Goal: Communication & Community: Share content

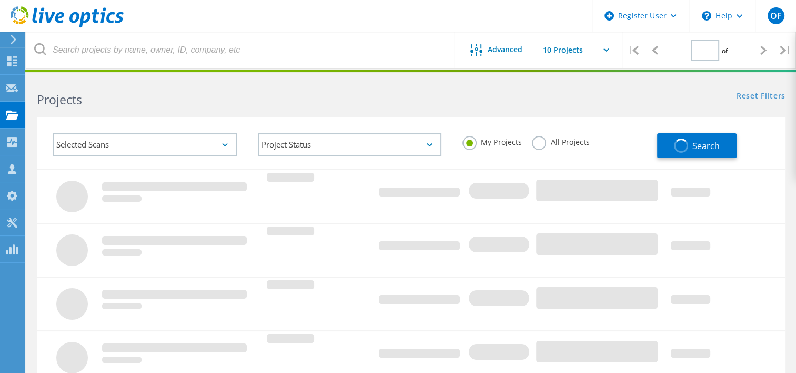
type input "2"
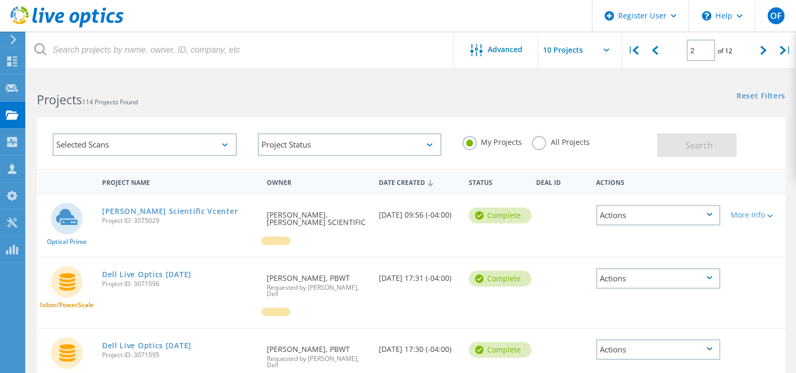
click at [216, 106] on h2 "Projects 114 Projects Found" at bounding box center [219, 99] width 364 height 17
click at [123, 146] on div "Selected Scans" at bounding box center [145, 144] width 184 height 23
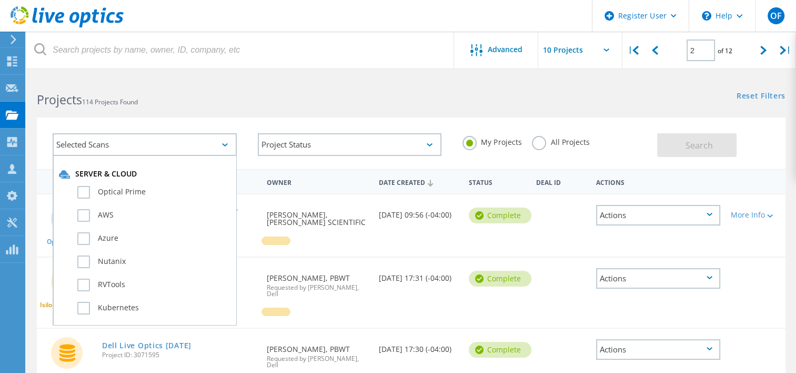
click at [123, 146] on div "Selected Scans" at bounding box center [145, 144] width 184 height 23
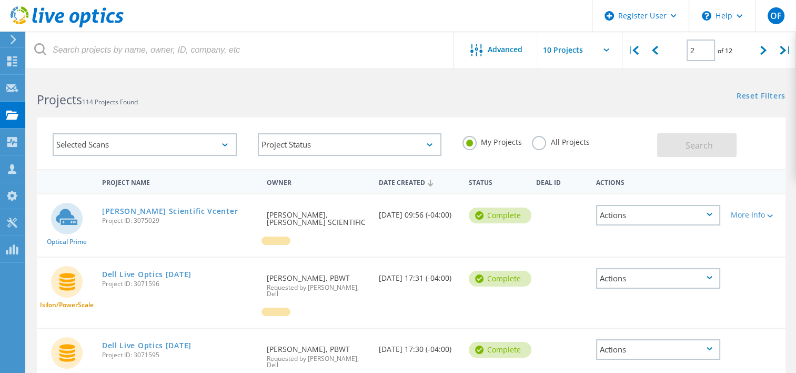
click at [200, 105] on h2 "Projects 114 Projects Found" at bounding box center [219, 99] width 364 height 17
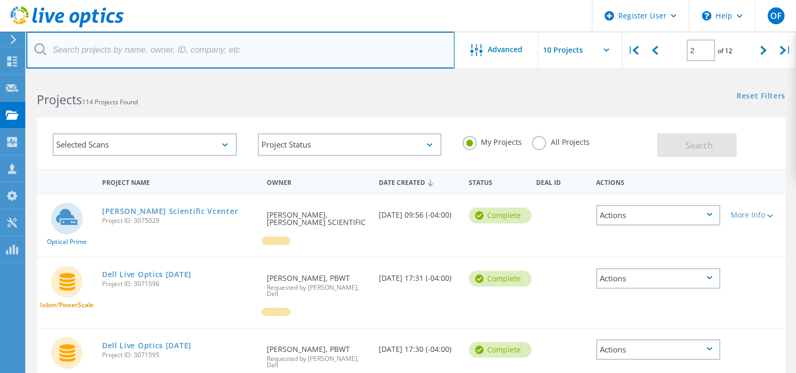
click at [179, 57] on input "text" at bounding box center [240, 50] width 428 height 37
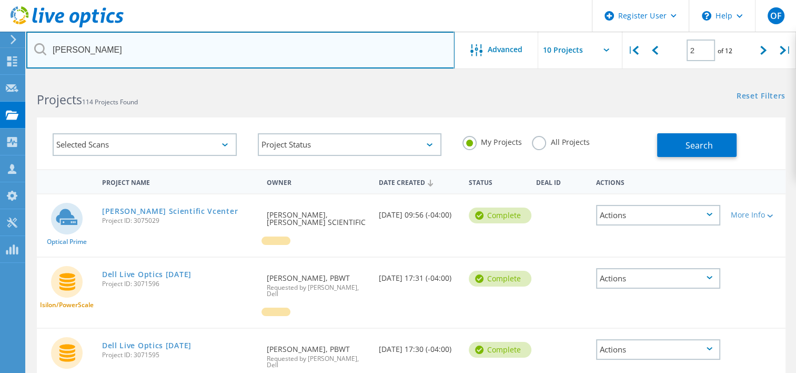
type input "[PERSON_NAME]"
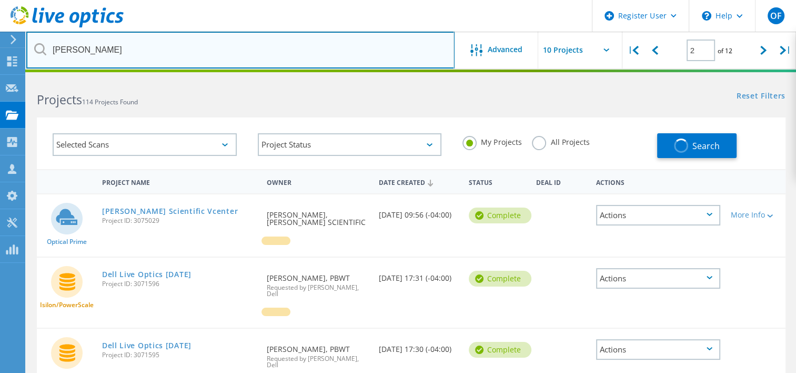
type input "1"
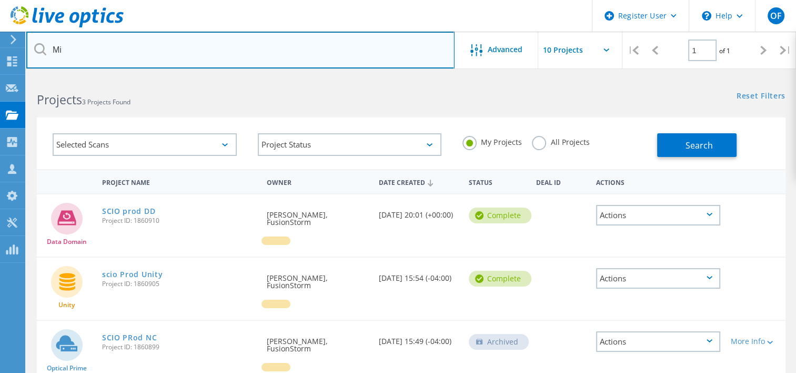
type input "M"
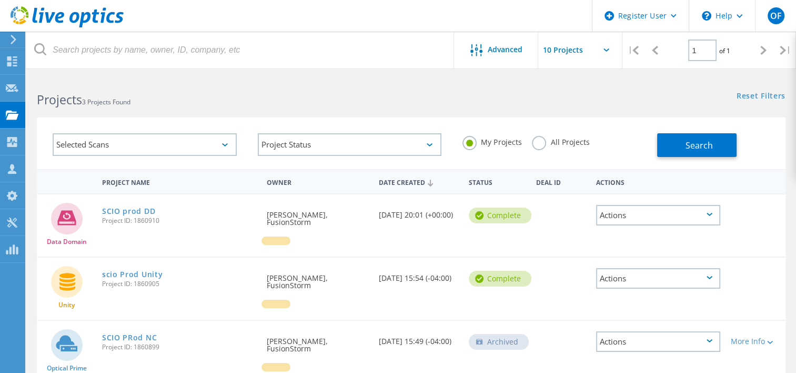
click at [314, 103] on h2 "Projects 3 Projects Found" at bounding box center [219, 99] width 364 height 17
click at [681, 143] on button "Search" at bounding box center [696, 145] width 79 height 24
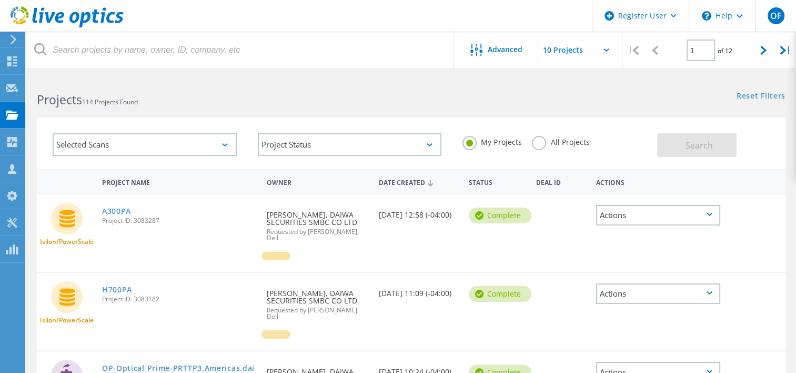
click at [400, 181] on div "Date Created" at bounding box center [419, 182] width 90 height 20
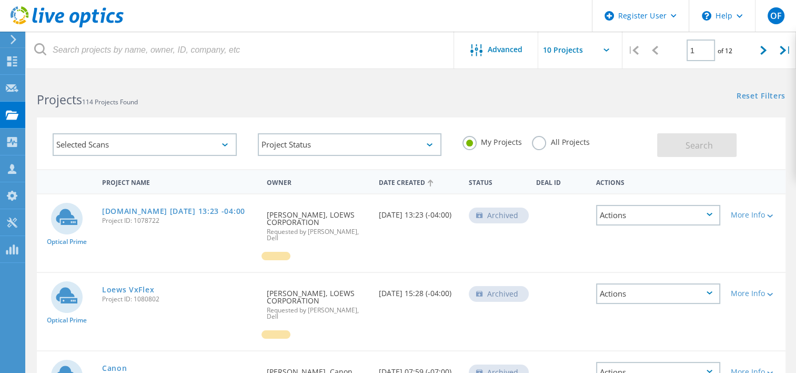
click at [400, 181] on div "Date Created" at bounding box center [419, 182] width 90 height 20
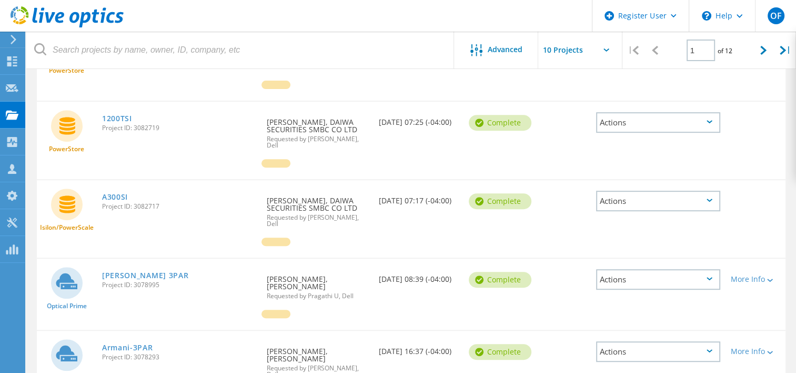
scroll to position [337, 0]
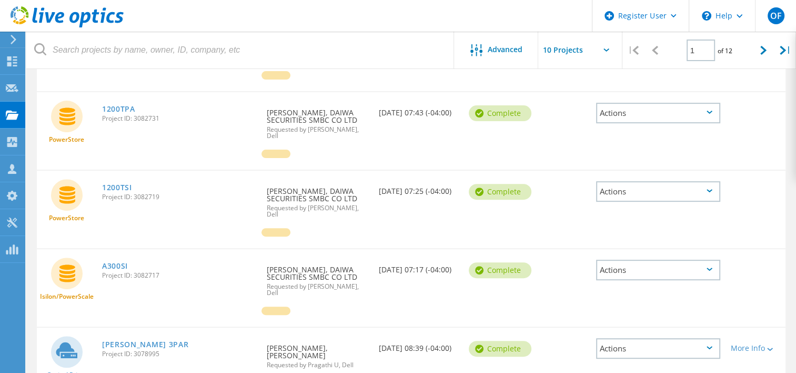
drag, startPoint x: 764, startPoint y: 54, endPoint x: 743, endPoint y: 65, distance: 24.2
click at [764, 54] on icon at bounding box center [764, 50] width 6 height 9
type input "2"
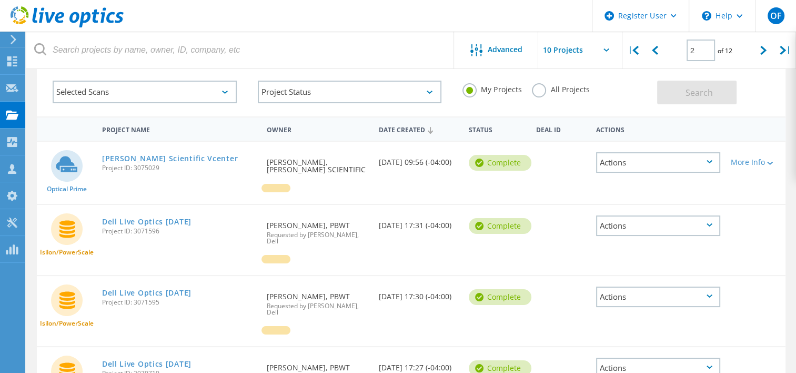
scroll to position [158, 0]
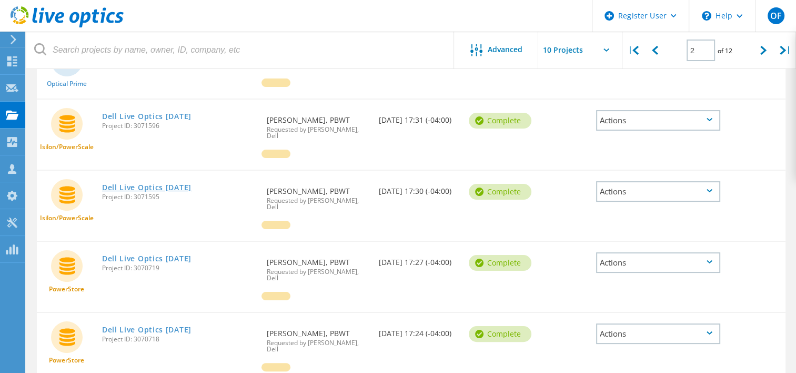
click at [192, 184] on link "Dell Live Optics [DATE]" at bounding box center [146, 187] width 89 height 7
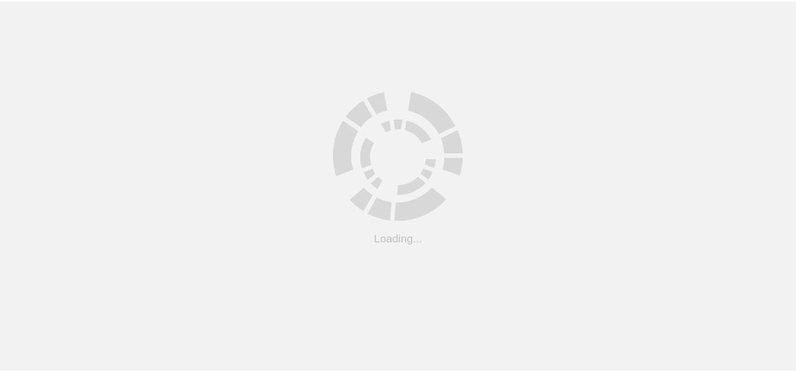
scroll to position [112, 0]
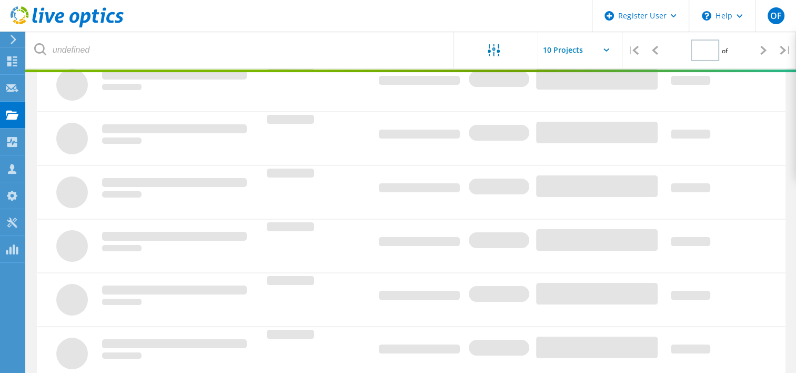
type input "2"
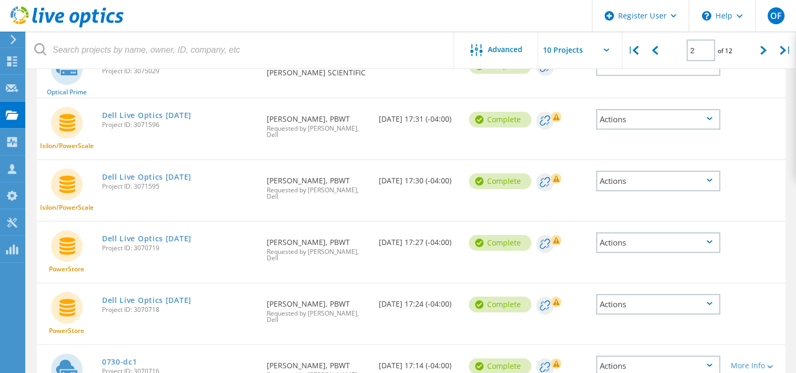
scroll to position [164, 0]
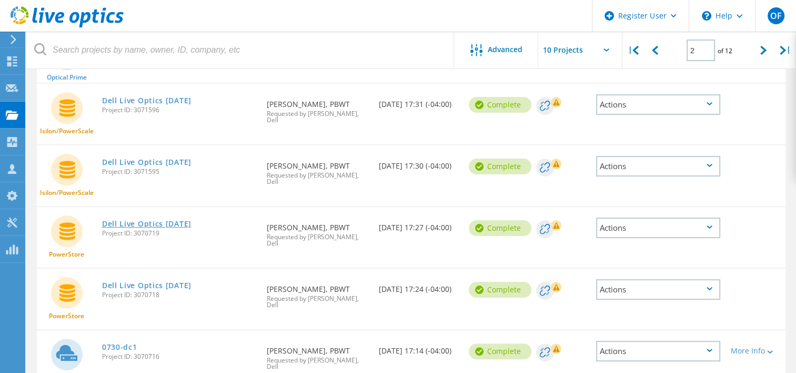
click at [185, 220] on link "Dell Live Optics [DATE]" at bounding box center [146, 223] width 89 height 7
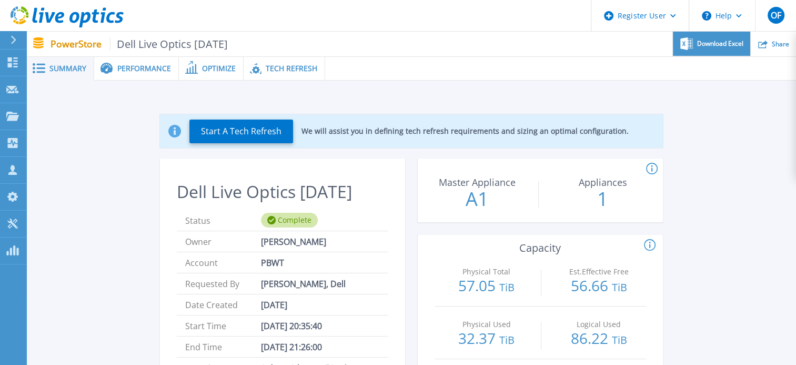
click at [718, 41] on span "Download Excel" at bounding box center [720, 44] width 46 height 6
click at [770, 42] on div "Share" at bounding box center [773, 44] width 45 height 25
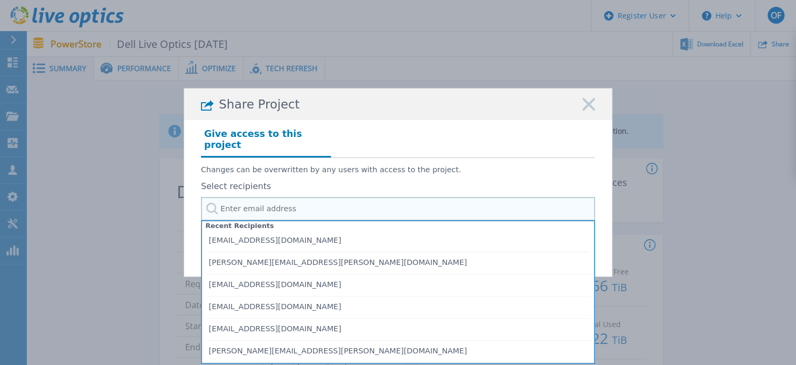
click at [268, 202] on input "text" at bounding box center [398, 209] width 394 height 24
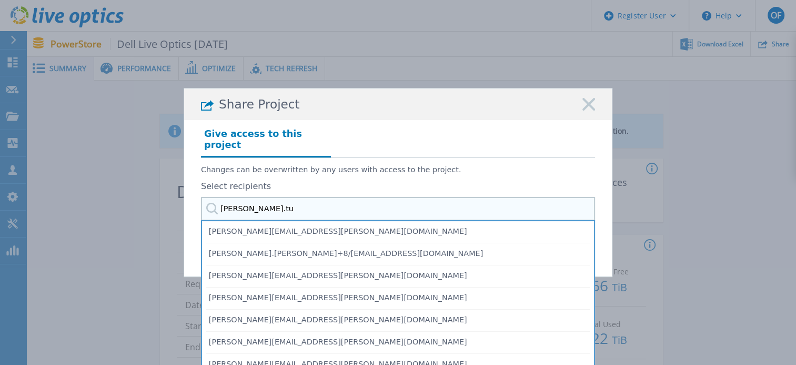
type input "justin.tur"
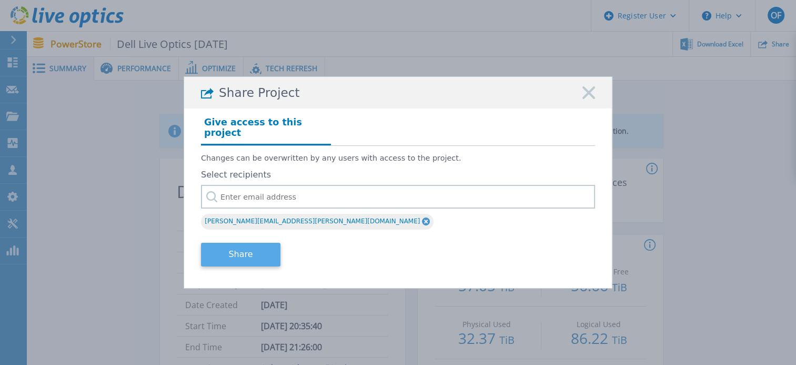
click at [251, 247] on button "Share" at bounding box center [240, 255] width 79 height 24
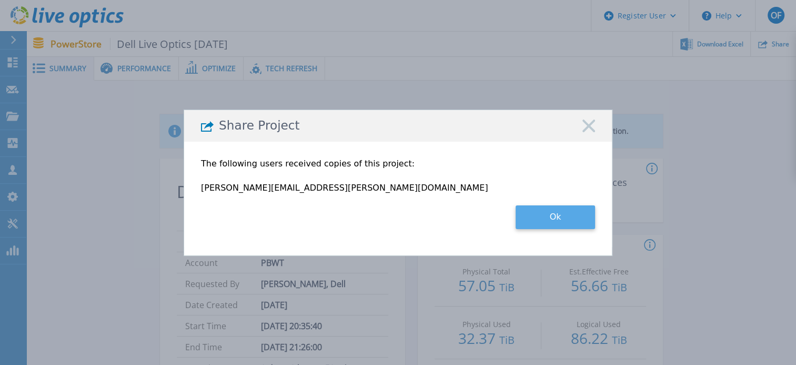
click at [567, 212] on button "Ok" at bounding box center [555, 217] width 79 height 24
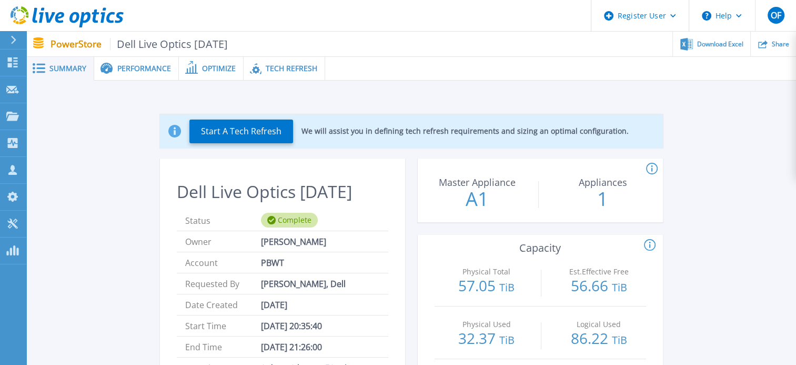
click at [284, 67] on span "Tech Refresh" at bounding box center [292, 68] width 52 height 7
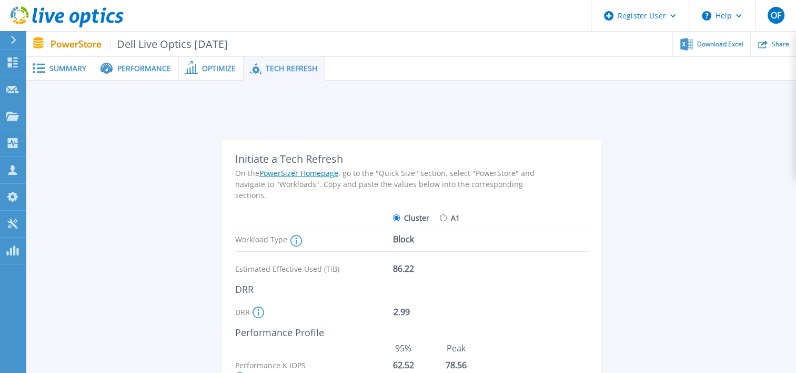
click at [124, 69] on span "Performance" at bounding box center [144, 68] width 54 height 7
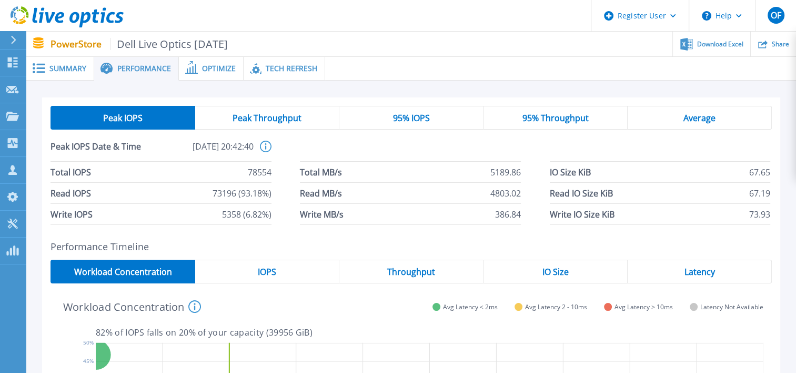
click at [69, 75] on div "Summary" at bounding box center [60, 69] width 68 height 24
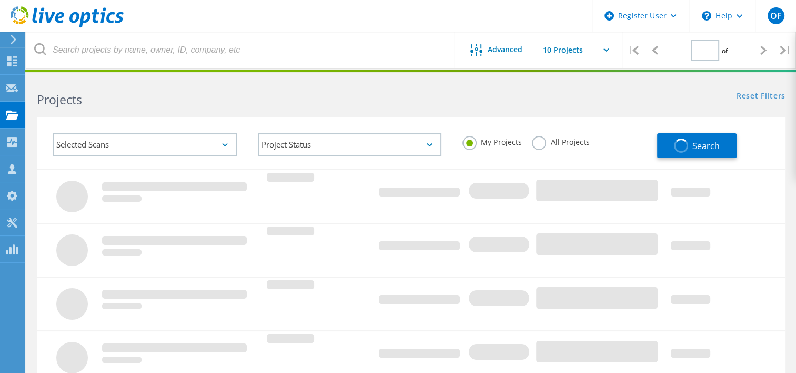
type input "2"
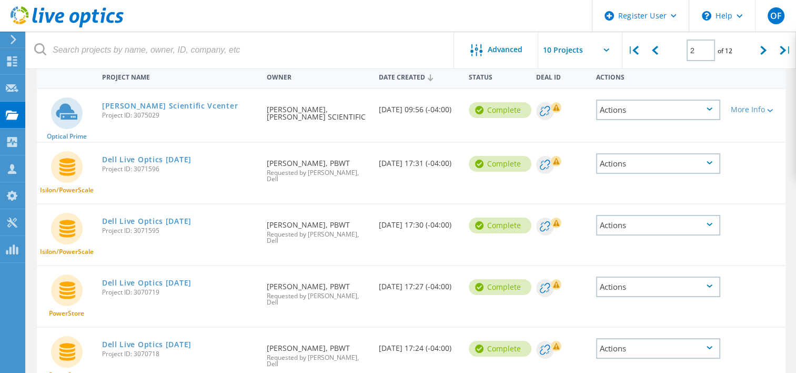
scroll to position [53, 0]
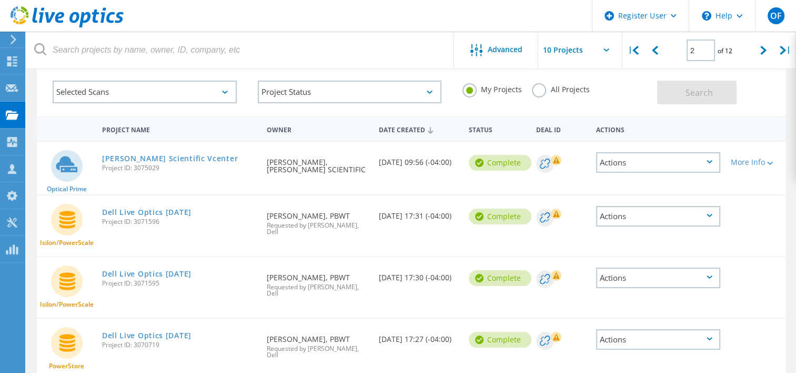
click at [710, 214] on icon at bounding box center [710, 215] width 6 height 3
click at [710, 214] on div "Download PPT" at bounding box center [658, 216] width 122 height 16
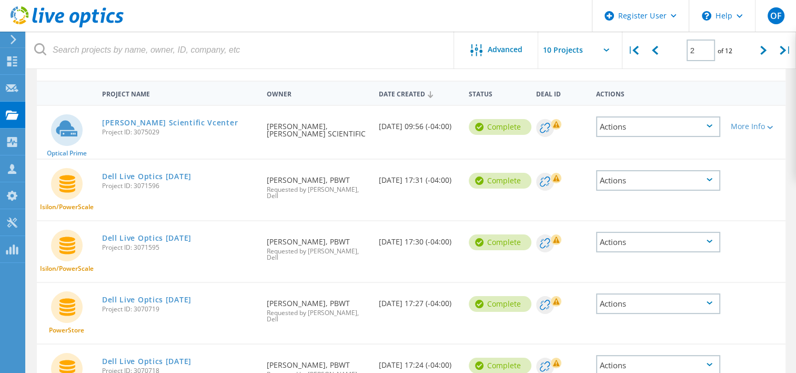
scroll to position [105, 0]
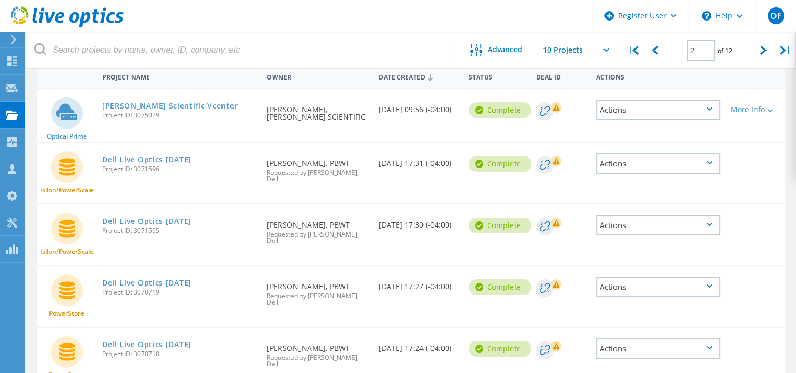
click at [757, 282] on div "PowerStore Dell Live Optics 09-26-2025 Project ID: 3070719 Requested By Michael…" at bounding box center [411, 296] width 749 height 61
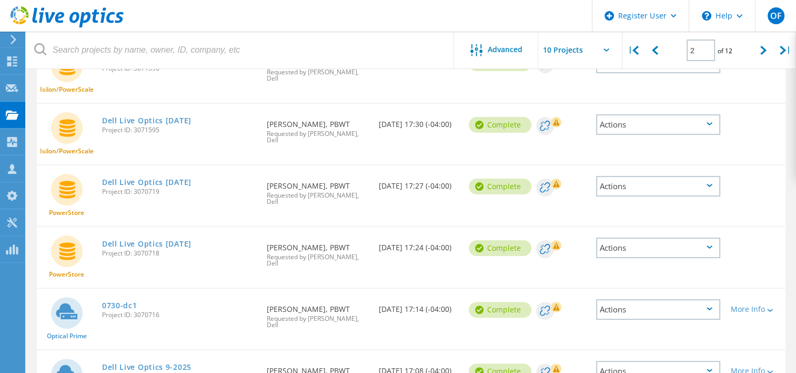
scroll to position [211, 0]
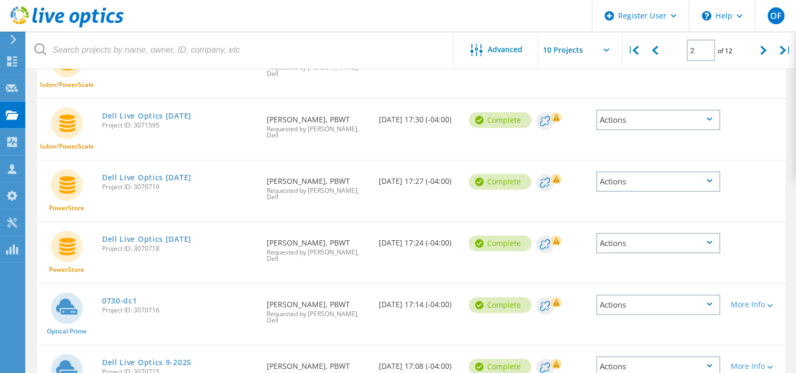
click at [707, 179] on icon at bounding box center [710, 180] width 6 height 3
click at [647, 173] on div "Share" at bounding box center [658, 181] width 122 height 16
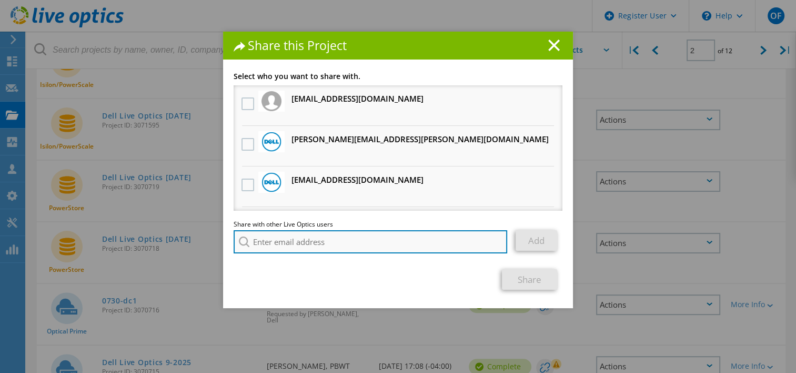
click at [292, 244] on input "search" at bounding box center [371, 241] width 274 height 23
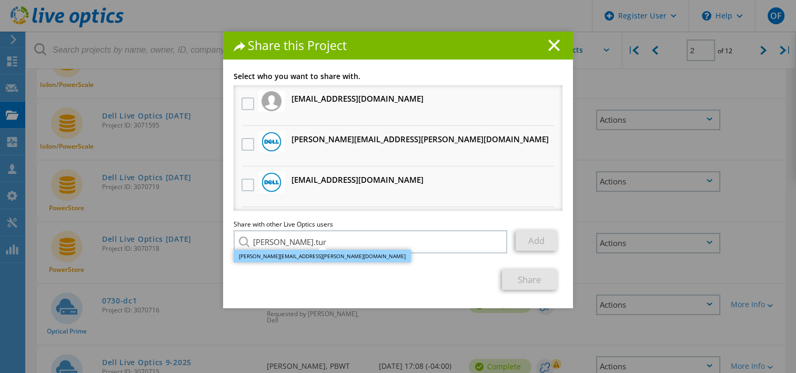
click at [290, 256] on li "Justin.Turley@Dell.com" at bounding box center [322, 256] width 177 height 13
type input "Justin.Turley@Dell.com"
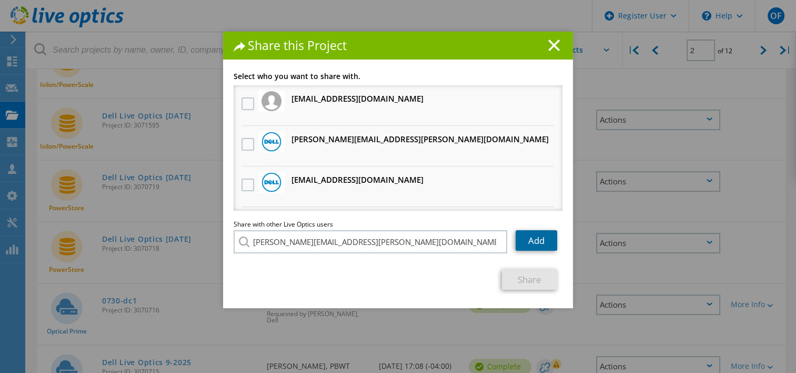
click at [537, 243] on link "Add" at bounding box center [537, 240] width 42 height 21
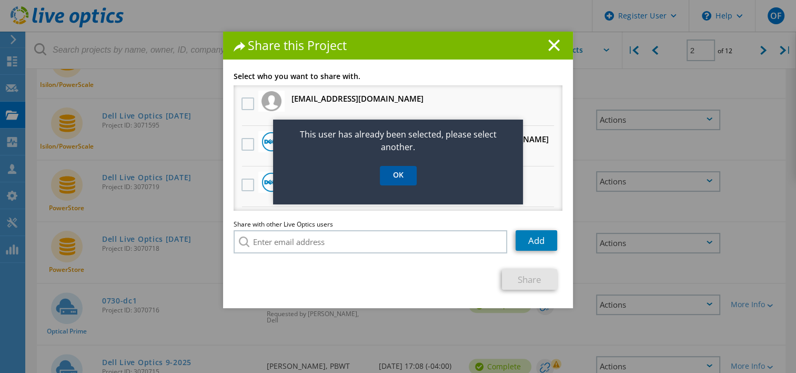
click at [406, 176] on link "OK" at bounding box center [398, 175] width 37 height 19
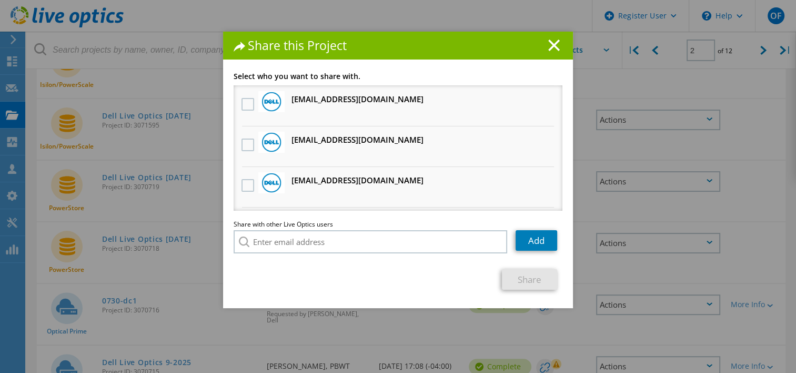
scroll to position [115, 0]
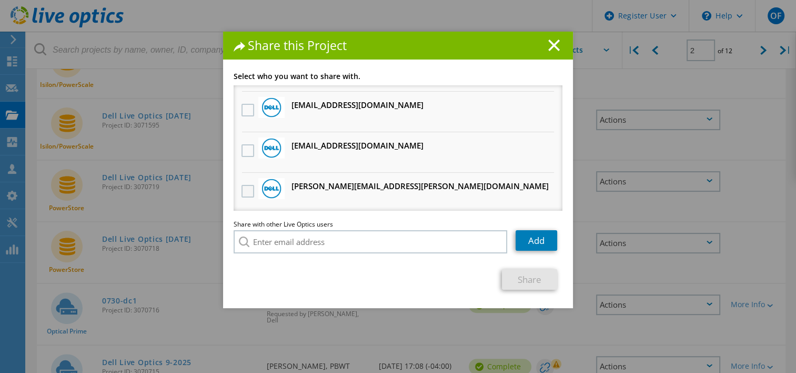
click at [243, 194] on label at bounding box center [249, 191] width 15 height 13
click at [0, 0] on input "checkbox" at bounding box center [0, 0] width 0 height 0
click at [525, 282] on link "Share" at bounding box center [529, 279] width 55 height 21
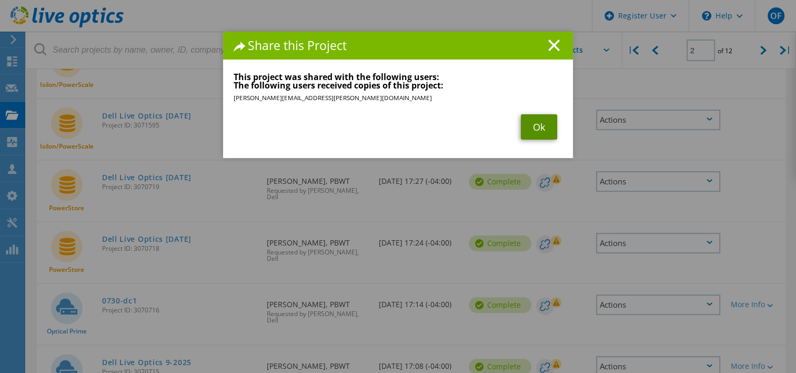
click at [540, 137] on link "Ok" at bounding box center [539, 126] width 36 height 25
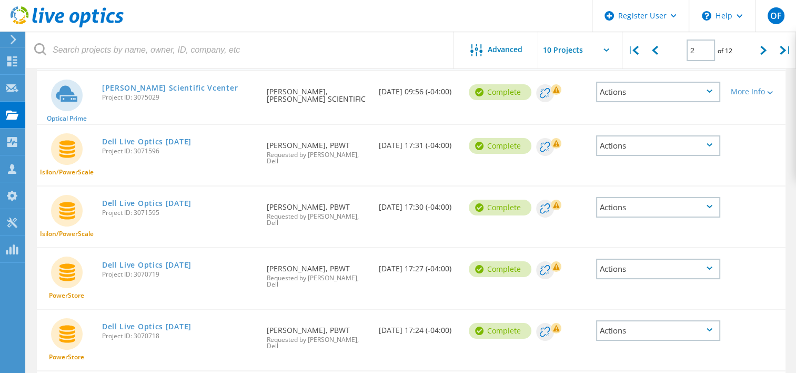
scroll to position [105, 0]
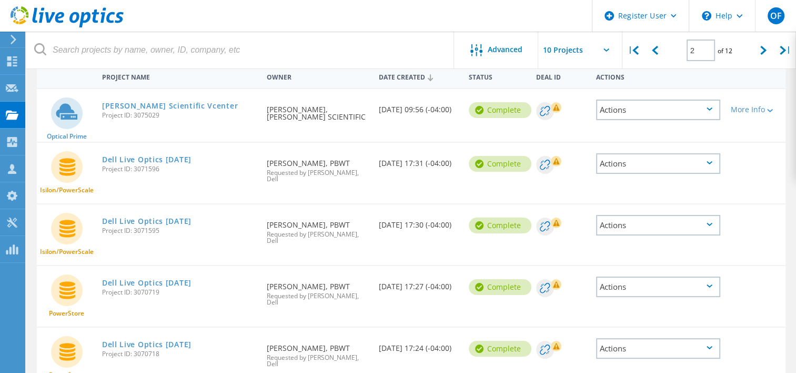
click at [685, 276] on div "Actions" at bounding box center [658, 286] width 124 height 21
click at [745, 267] on div at bounding box center [756, 279] width 60 height 27
click at [661, 217] on div "Actions" at bounding box center [658, 225] width 124 height 21
click at [755, 287] on div "PowerStore Dell Live Optics 09-26-2025 Project ID: 3070719 Requested By Michael…" at bounding box center [411, 296] width 749 height 61
click at [656, 276] on div "Actions" at bounding box center [658, 286] width 124 height 21
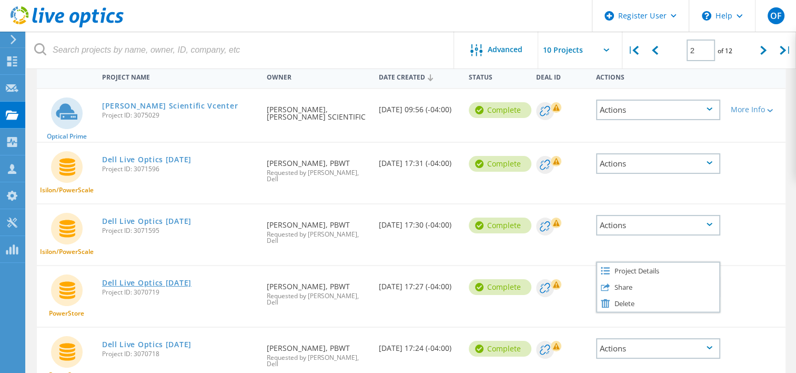
click at [164, 279] on link "Dell Live Optics [DATE]" at bounding box center [146, 282] width 89 height 7
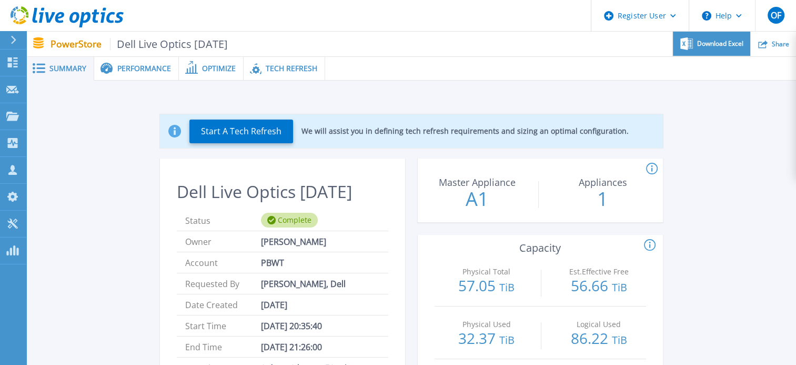
click at [721, 44] on span "Download Excel" at bounding box center [720, 44] width 46 height 6
click at [771, 48] on div "Share" at bounding box center [773, 44] width 45 height 25
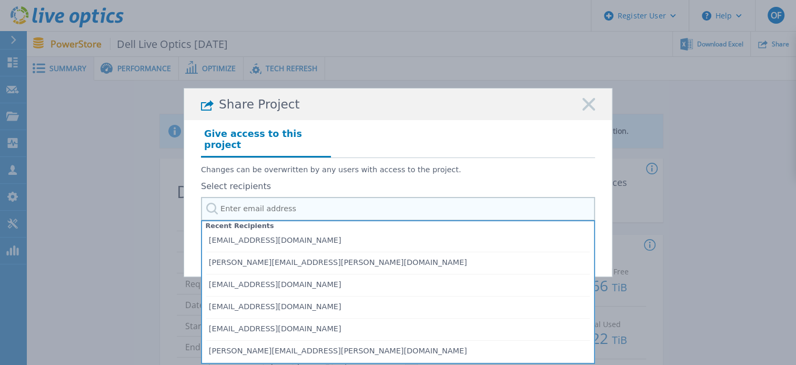
click at [314, 202] on input "text" at bounding box center [398, 209] width 394 height 24
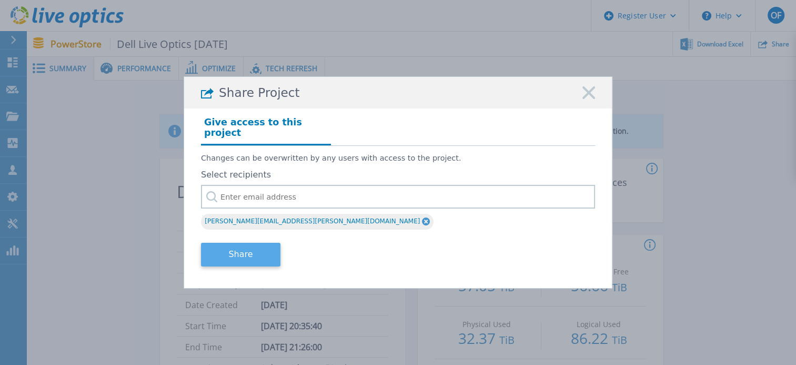
click at [253, 248] on button "Share" at bounding box center [240, 255] width 79 height 24
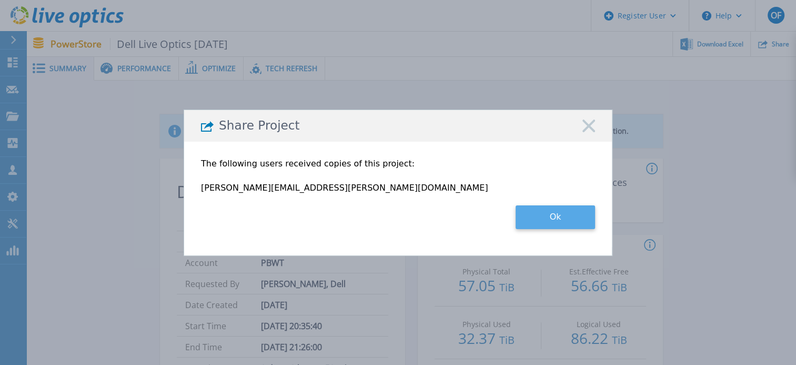
click at [566, 215] on button "Ok" at bounding box center [555, 217] width 79 height 24
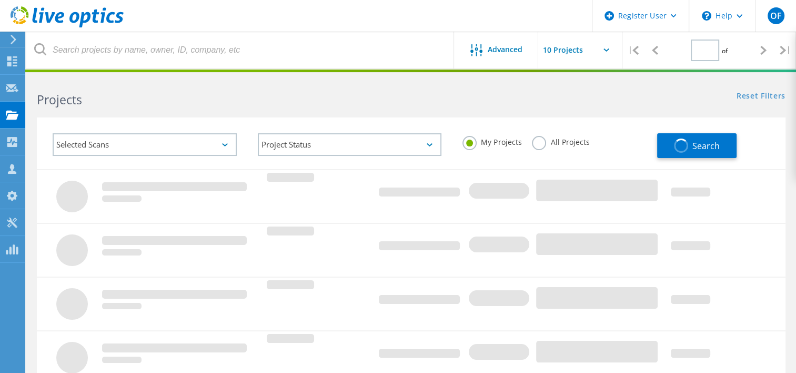
type input "2"
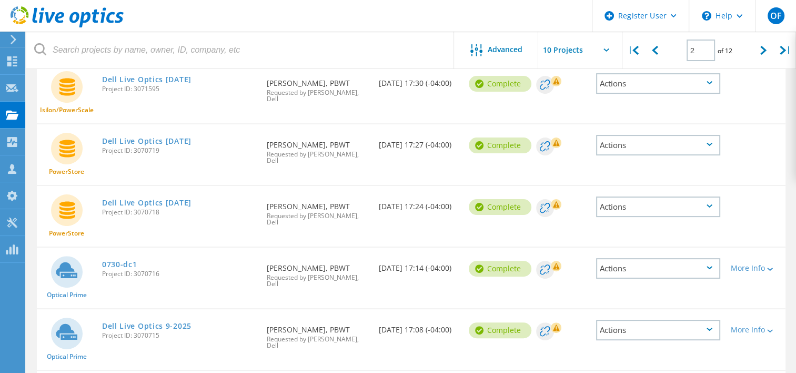
scroll to position [263, 0]
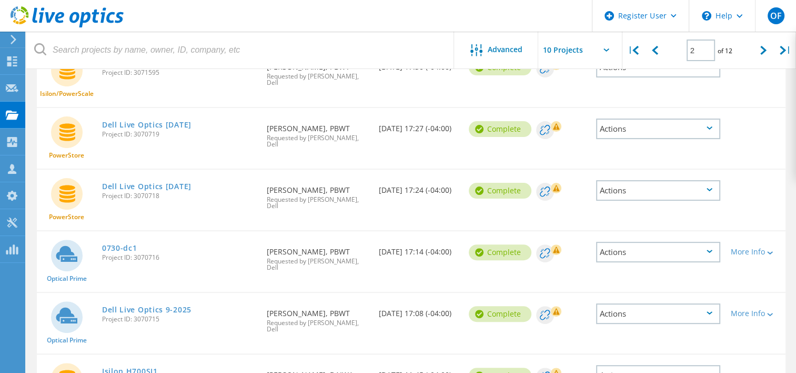
click at [705, 180] on div "Actions" at bounding box center [658, 190] width 124 height 21
click at [753, 169] on div at bounding box center [756, 182] width 60 height 27
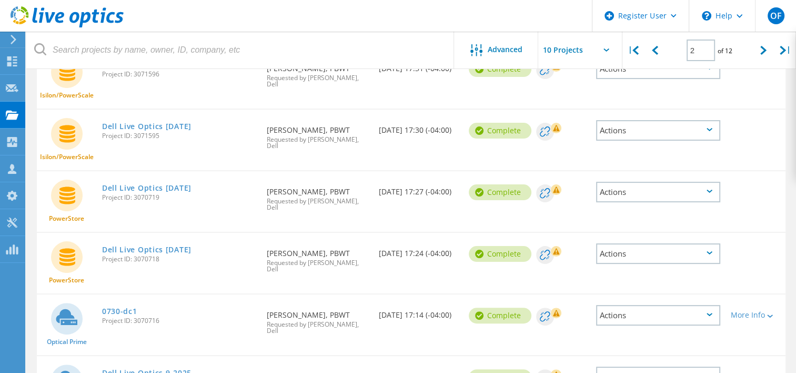
scroll to position [211, 0]
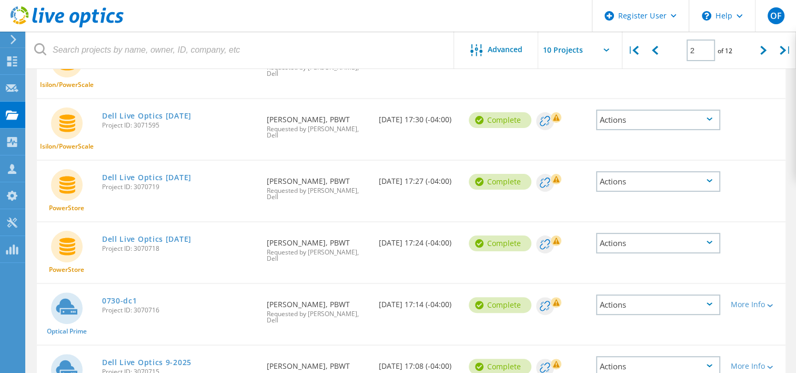
click at [651, 233] on div "Actions" at bounding box center [658, 243] width 124 height 21
click at [632, 235] on div "Share" at bounding box center [658, 243] width 122 height 16
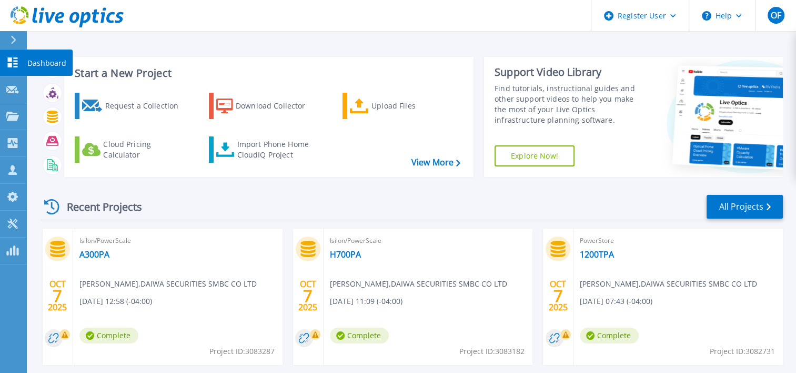
click at [13, 65] on icon at bounding box center [12, 62] width 13 height 10
click at [735, 212] on link "All Projects" at bounding box center [745, 207] width 76 height 24
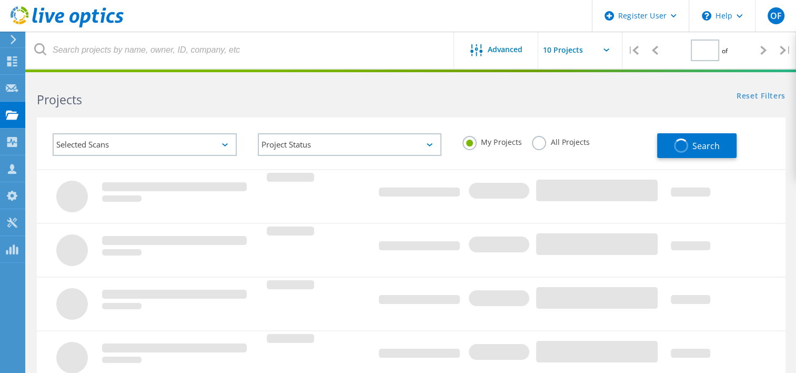
type input "2"
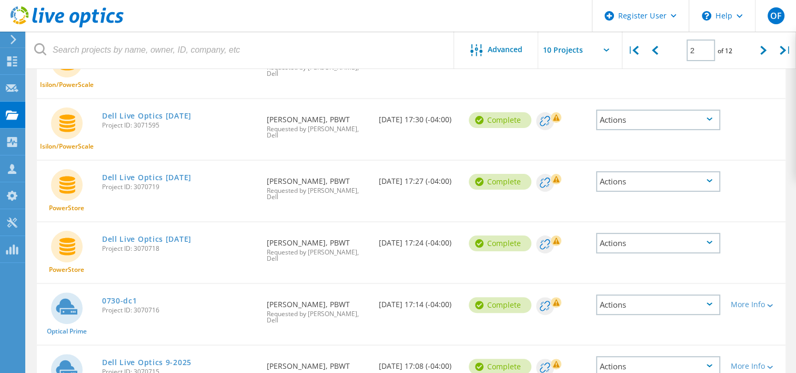
scroll to position [158, 0]
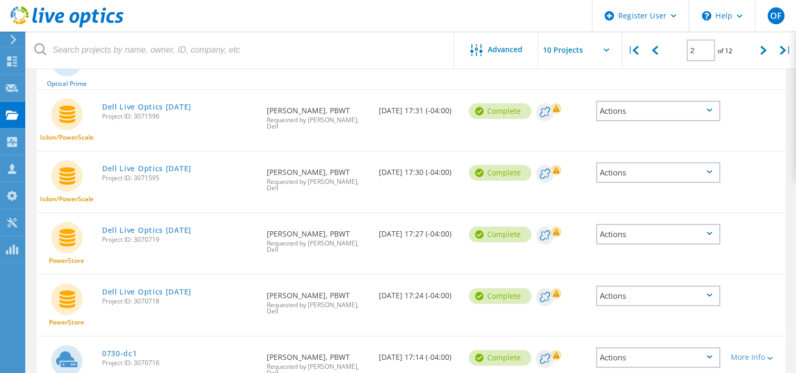
click at [663, 169] on div "Actions" at bounding box center [658, 172] width 124 height 21
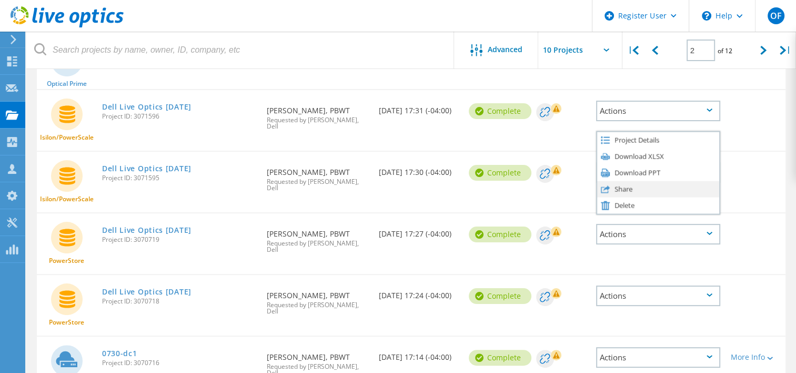
click at [642, 181] on div "Share" at bounding box center [658, 189] width 122 height 16
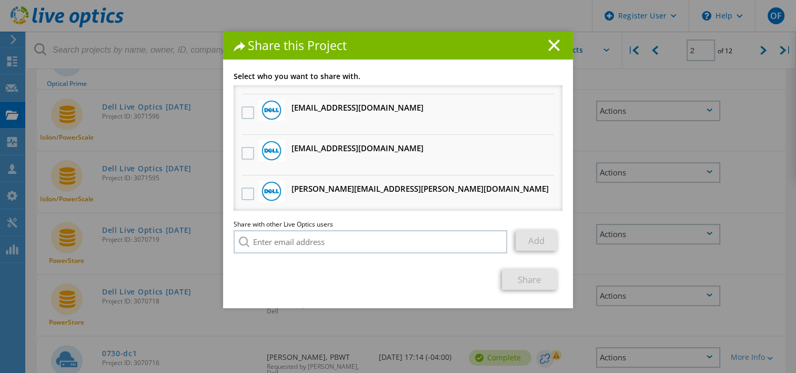
scroll to position [115, 0]
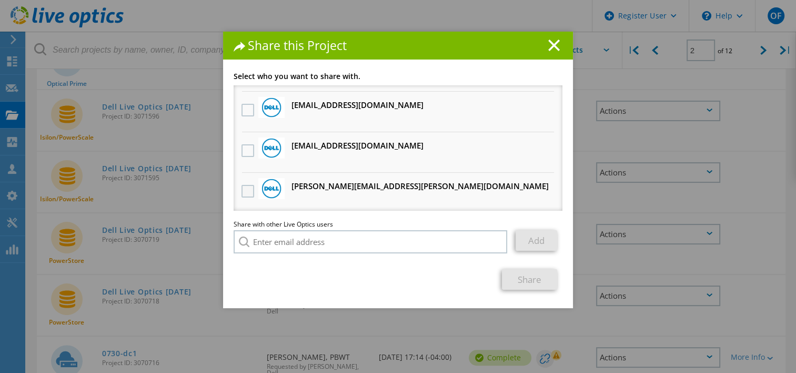
click at [242, 189] on label at bounding box center [249, 191] width 15 height 13
click at [0, 0] on input "checkbox" at bounding box center [0, 0] width 0 height 0
click at [537, 277] on link "Share" at bounding box center [529, 279] width 55 height 21
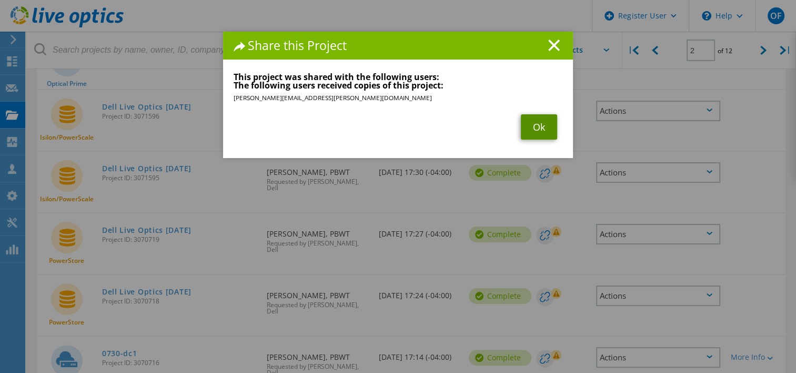
click at [534, 116] on link "Ok" at bounding box center [539, 126] width 36 height 25
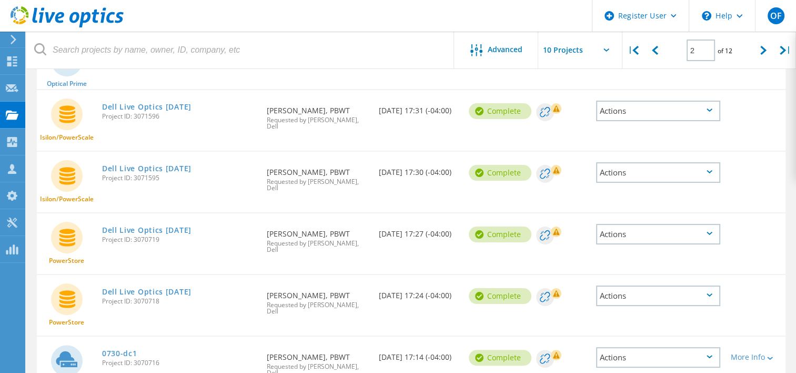
click at [648, 224] on div "Actions" at bounding box center [658, 234] width 124 height 21
click at [631, 226] on div "Share" at bounding box center [658, 234] width 122 height 16
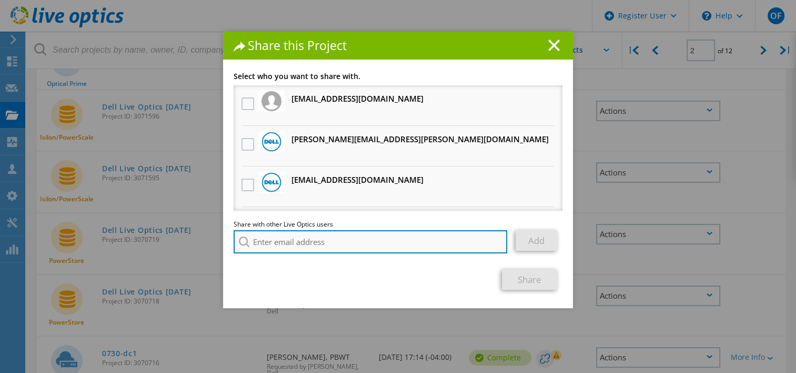
click at [338, 248] on input "search" at bounding box center [371, 241] width 274 height 23
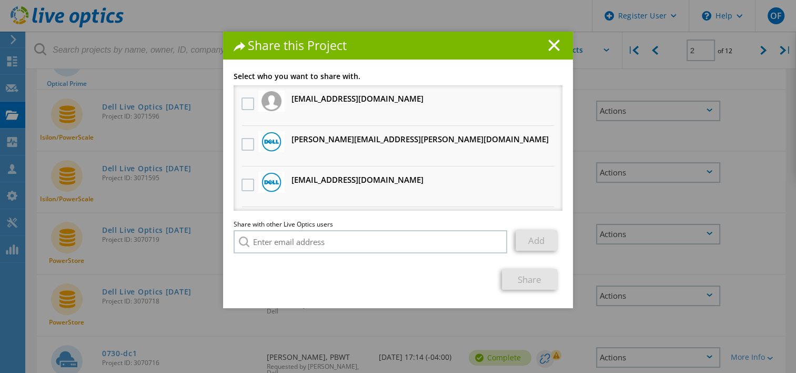
click at [446, 176] on li "[EMAIL_ADDRESS][DOMAIN_NAME] Will receive an anonymous copy" at bounding box center [398, 186] width 329 height 41
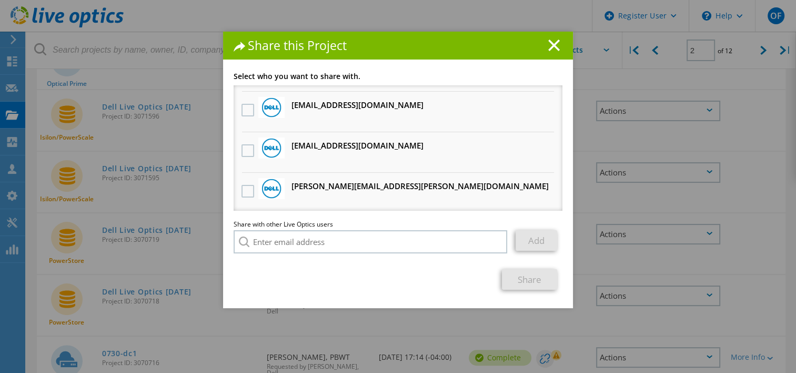
click at [239, 186] on div at bounding box center [248, 192] width 18 height 22
click at [242, 192] on label at bounding box center [249, 191] width 15 height 13
click at [0, 0] on input "checkbox" at bounding box center [0, 0] width 0 height 0
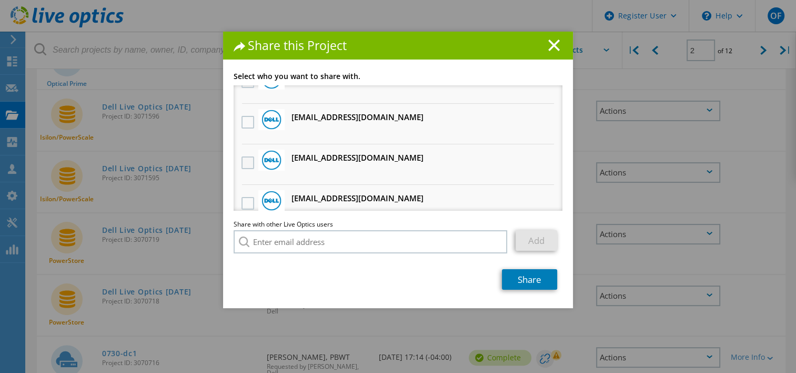
click at [244, 165] on label at bounding box center [249, 162] width 15 height 13
click at [0, 0] on input "checkbox" at bounding box center [0, 0] width 0 height 0
click at [526, 279] on link "Share" at bounding box center [529, 279] width 55 height 21
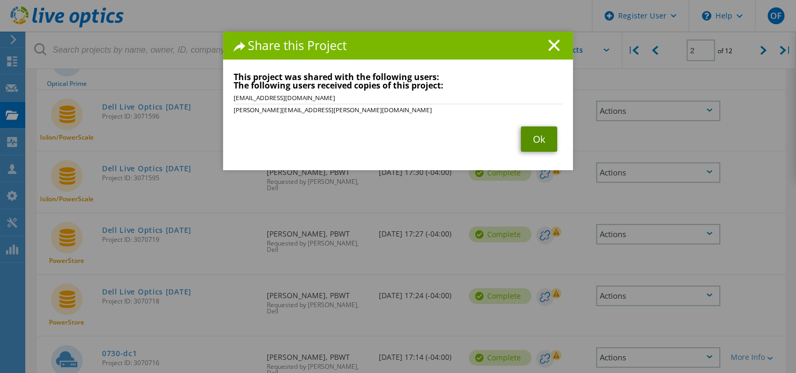
click at [533, 135] on link "Ok" at bounding box center [539, 138] width 36 height 25
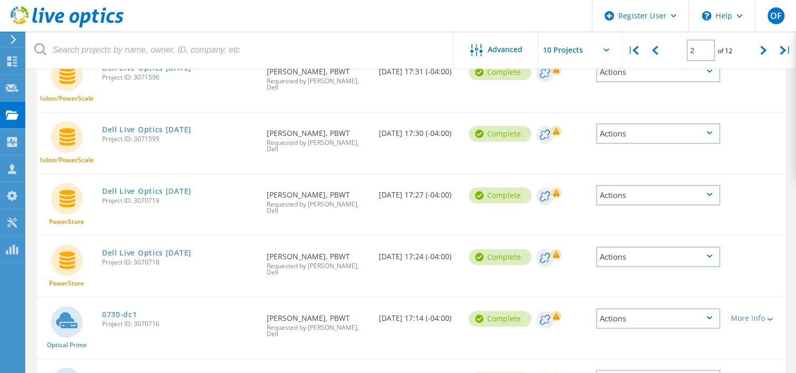
scroll to position [211, 0]
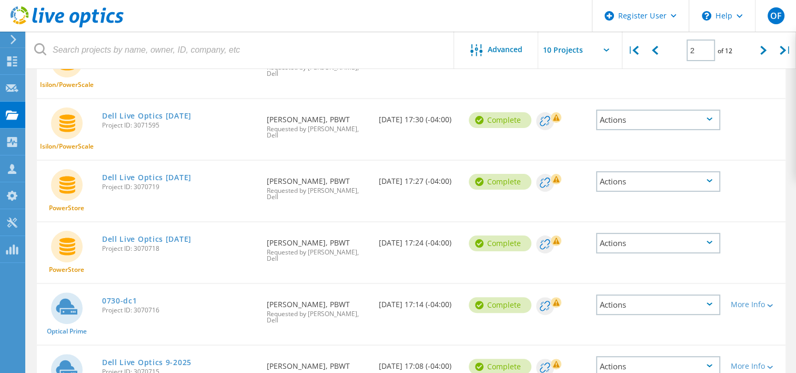
click at [638, 233] on div "Actions" at bounding box center [658, 243] width 124 height 21
click at [625, 235] on div "Share" at bounding box center [658, 243] width 122 height 16
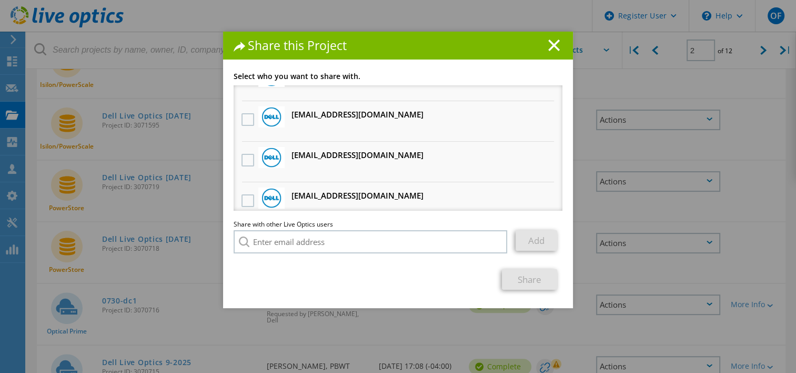
scroll to position [115, 0]
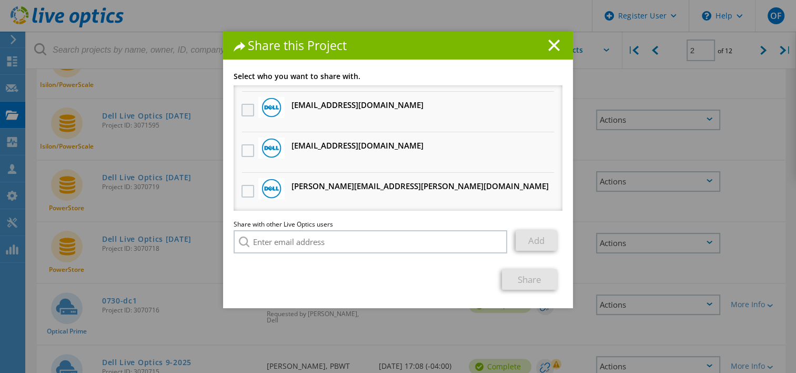
click at [242, 113] on label at bounding box center [249, 110] width 15 height 13
click at [0, 0] on input "checkbox" at bounding box center [0, 0] width 0 height 0
click at [250, 188] on label at bounding box center [249, 191] width 15 height 13
click at [0, 0] on input "checkbox" at bounding box center [0, 0] width 0 height 0
click at [520, 284] on link "Share" at bounding box center [529, 279] width 55 height 21
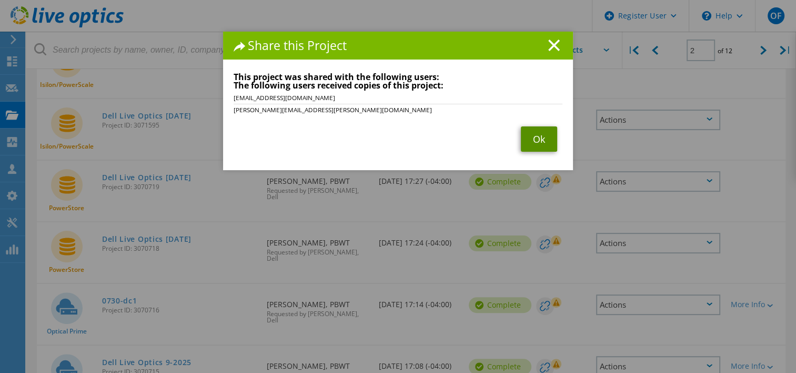
click at [534, 136] on link "Ok" at bounding box center [539, 138] width 36 height 25
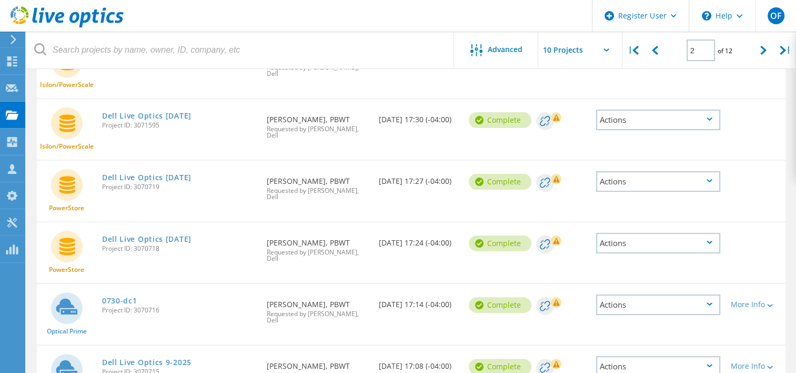
click at [670, 294] on div "Actions" at bounding box center [658, 304] width 124 height 21
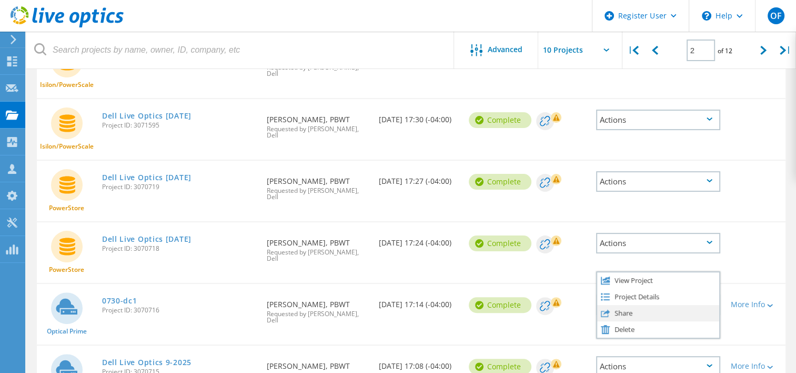
click at [646, 305] on div "Share" at bounding box center [658, 313] width 122 height 16
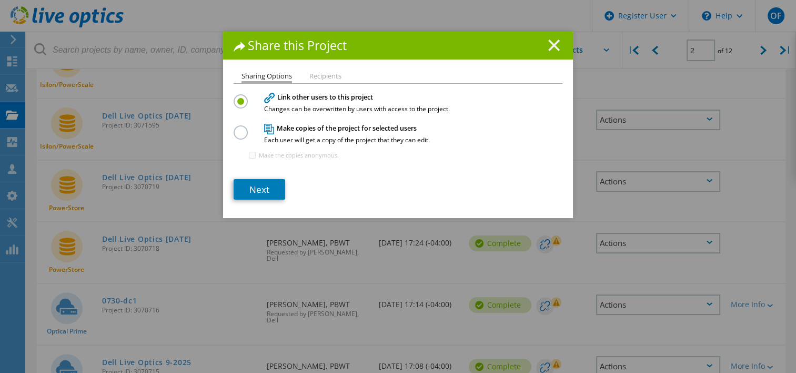
click at [555, 46] on icon at bounding box center [554, 45] width 12 height 12
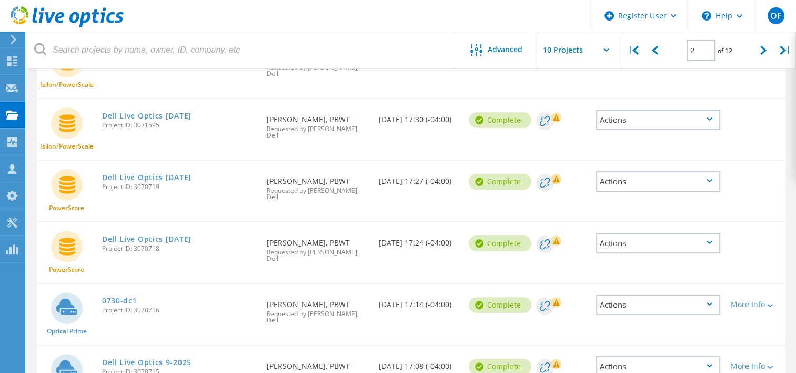
click at [652, 294] on div "Actions" at bounding box center [658, 304] width 124 height 21
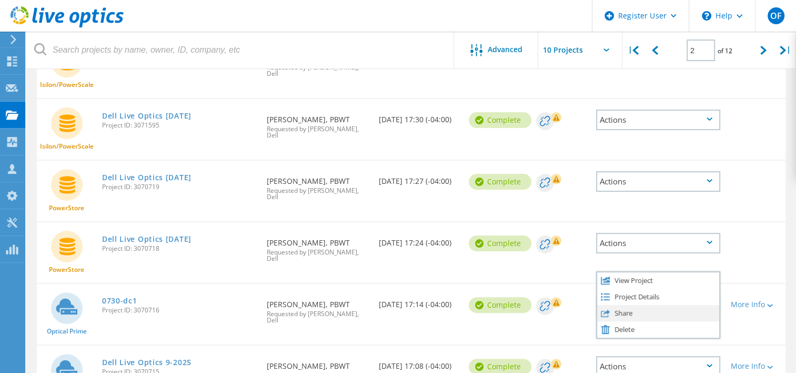
click at [631, 305] on div "Share" at bounding box center [658, 313] width 122 height 16
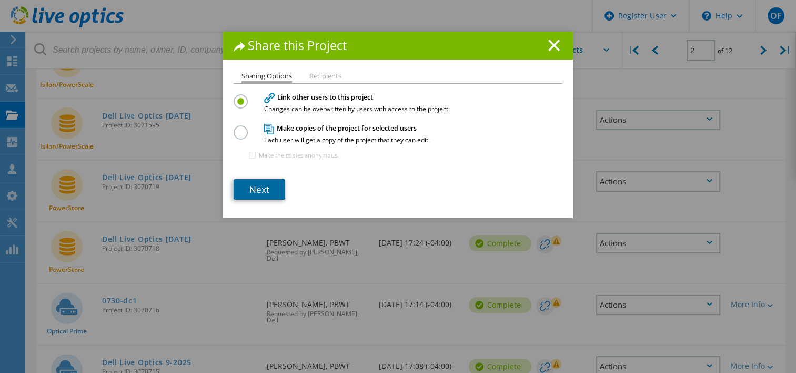
click at [254, 189] on link "Next" at bounding box center [260, 189] width 52 height 21
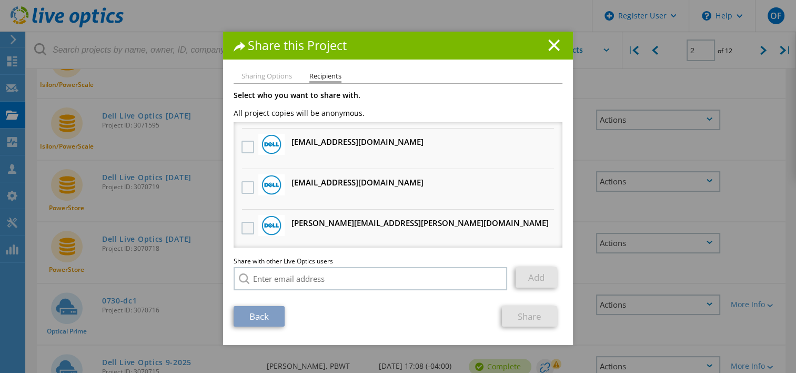
click at [243, 224] on label at bounding box center [249, 228] width 15 height 13
click at [0, 0] on input "checkbox" at bounding box center [0, 0] width 0 height 0
click at [245, 143] on label at bounding box center [249, 147] width 15 height 13
click at [0, 0] on input "checkbox" at bounding box center [0, 0] width 0 height 0
click at [525, 313] on link "Share" at bounding box center [529, 316] width 55 height 21
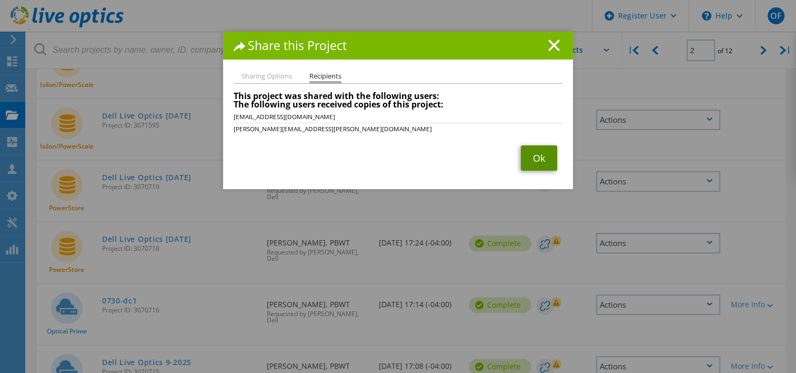
click at [535, 161] on link "Ok" at bounding box center [539, 157] width 36 height 25
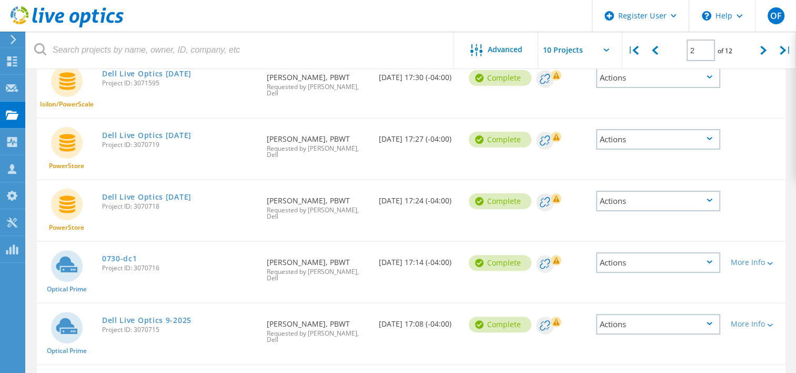
scroll to position [263, 0]
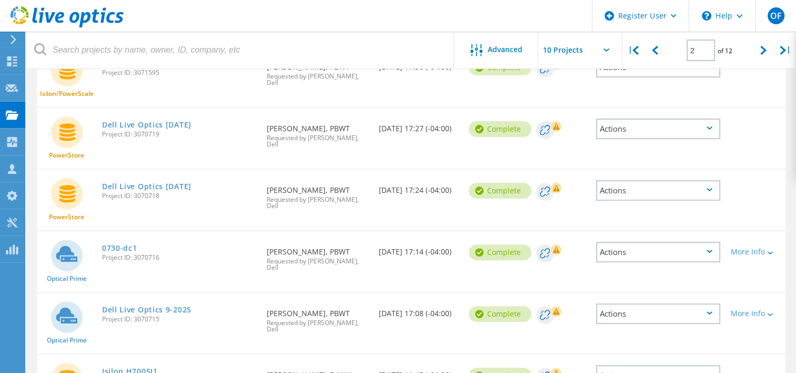
click at [653, 303] on div "Actions" at bounding box center [658, 313] width 124 height 21
click at [627, 314] on div "Share" at bounding box center [658, 322] width 122 height 16
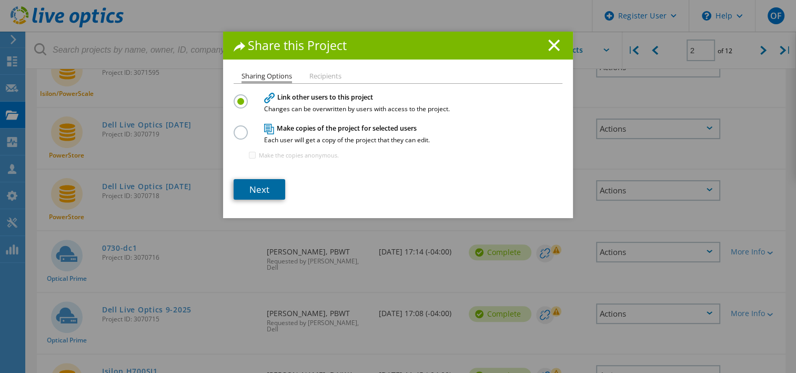
click at [252, 185] on link "Next" at bounding box center [260, 189] width 52 height 21
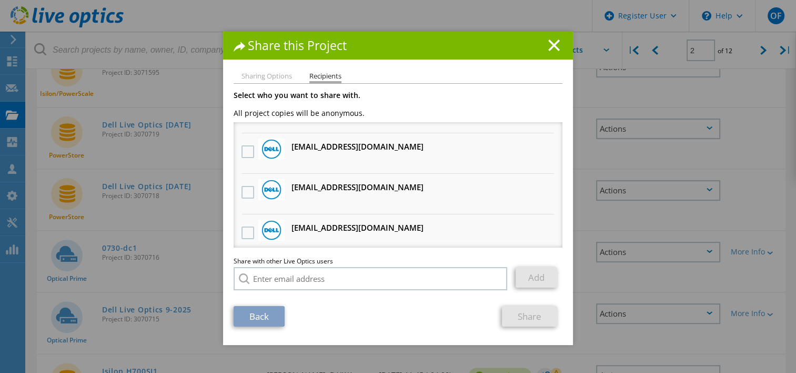
scroll to position [115, 0]
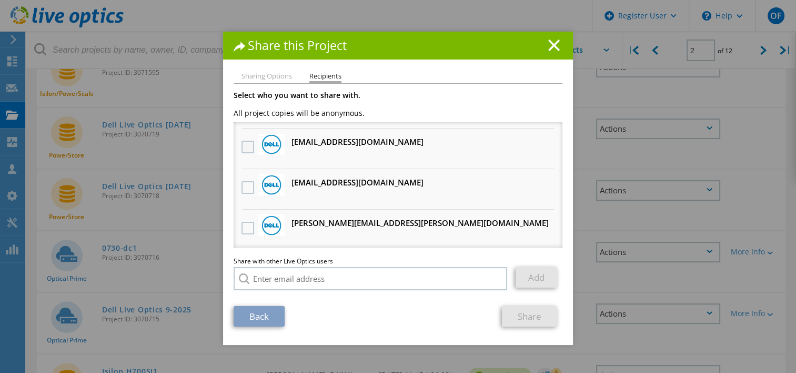
click at [242, 145] on label at bounding box center [249, 147] width 15 height 13
click at [0, 0] on input "checkbox" at bounding box center [0, 0] width 0 height 0
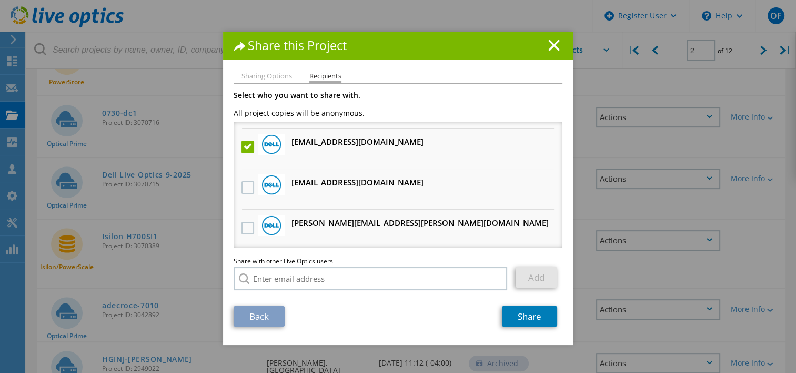
scroll to position [424, 0]
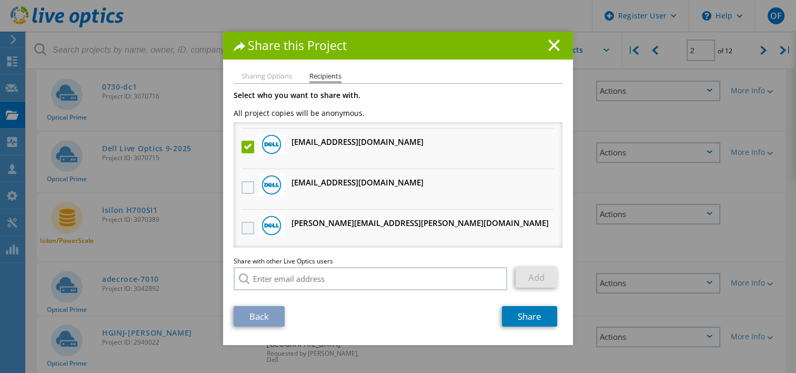
click at [242, 228] on label at bounding box center [249, 228] width 15 height 13
click at [0, 0] on input "checkbox" at bounding box center [0, 0] width 0 height 0
click at [518, 320] on link "Share" at bounding box center [529, 316] width 55 height 21
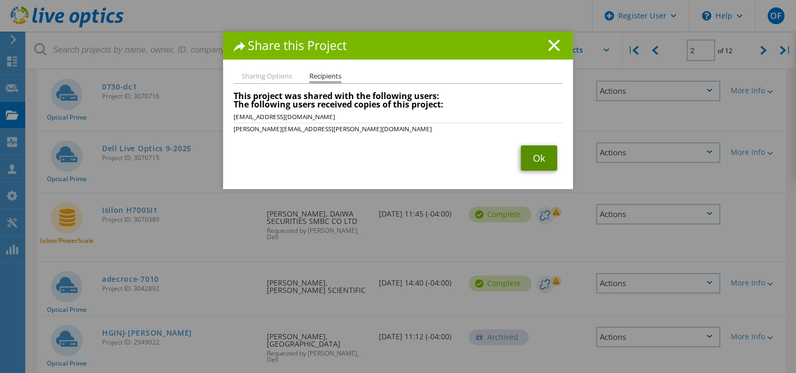
click at [528, 159] on link "Ok" at bounding box center [539, 157] width 36 height 25
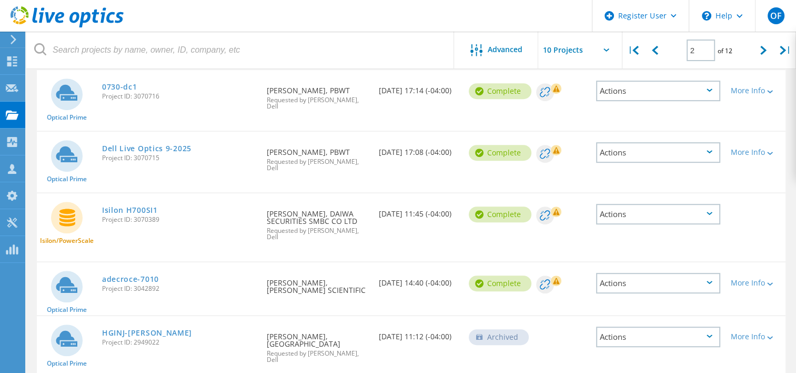
click at [641, 273] on div "Actions" at bounding box center [658, 283] width 124 height 21
click at [631, 283] on div "Share" at bounding box center [658, 291] width 122 height 16
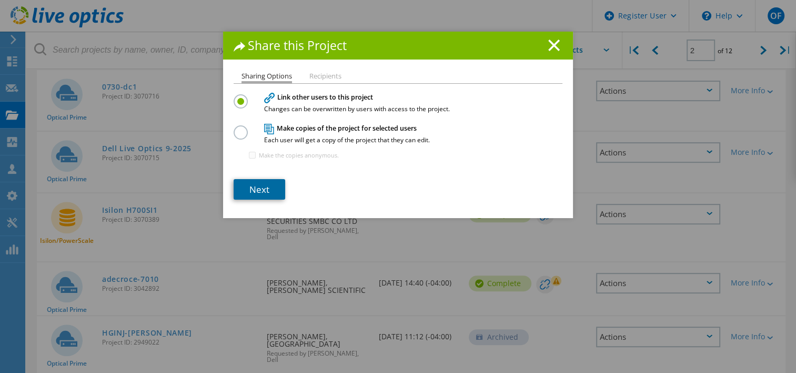
click at [257, 196] on link "Next" at bounding box center [260, 189] width 52 height 21
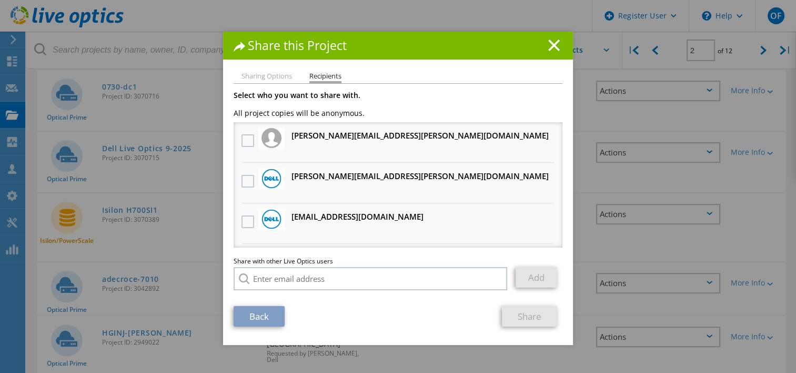
scroll to position [53, 0]
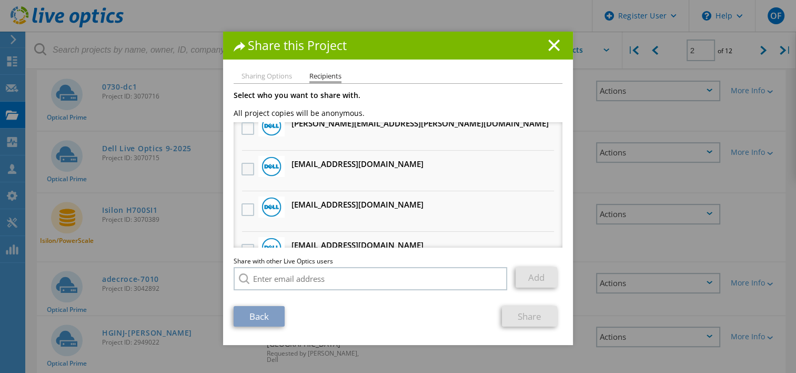
click at [246, 166] on label at bounding box center [249, 169] width 15 height 13
click at [0, 0] on input "checkbox" at bounding box center [0, 0] width 0 height 0
click at [246, 204] on label at bounding box center [249, 209] width 15 height 13
click at [0, 0] on input "checkbox" at bounding box center [0, 0] width 0 height 0
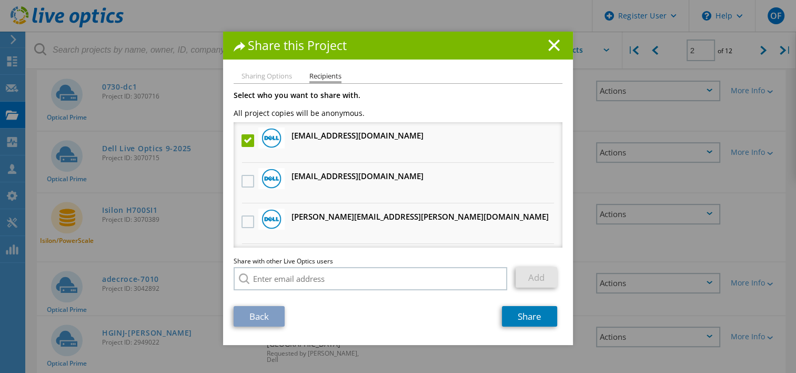
scroll to position [158, 0]
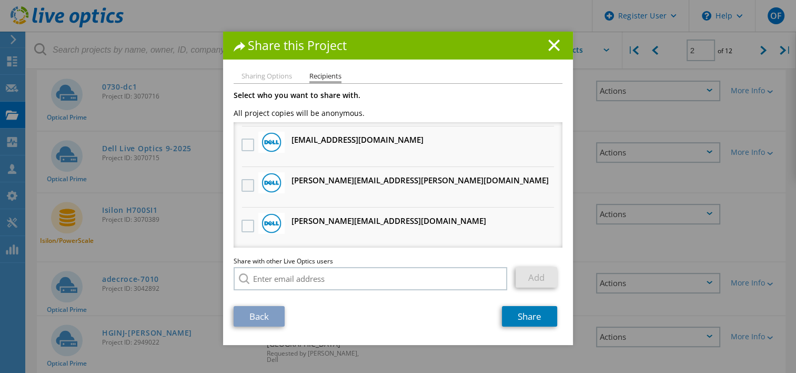
click at [242, 179] on label at bounding box center [249, 185] width 15 height 13
click at [0, 0] on input "checkbox" at bounding box center [0, 0] width 0 height 0
click at [511, 313] on link "Share" at bounding box center [529, 316] width 55 height 21
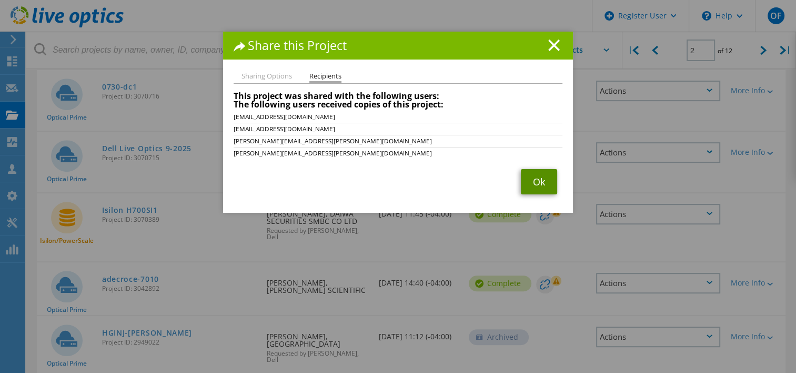
click at [526, 178] on link "Ok" at bounding box center [539, 181] width 36 height 25
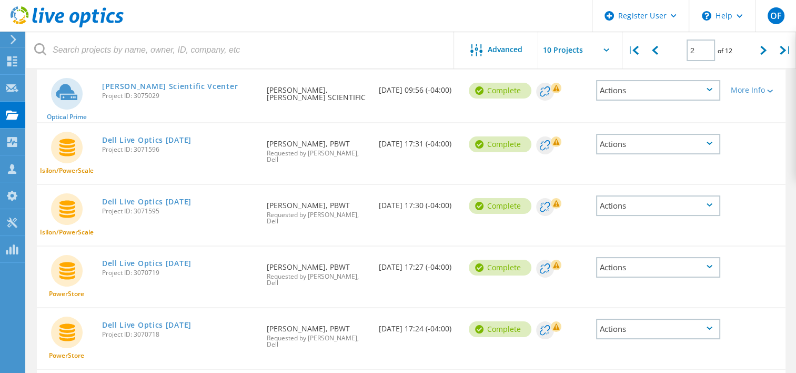
scroll to position [108, 0]
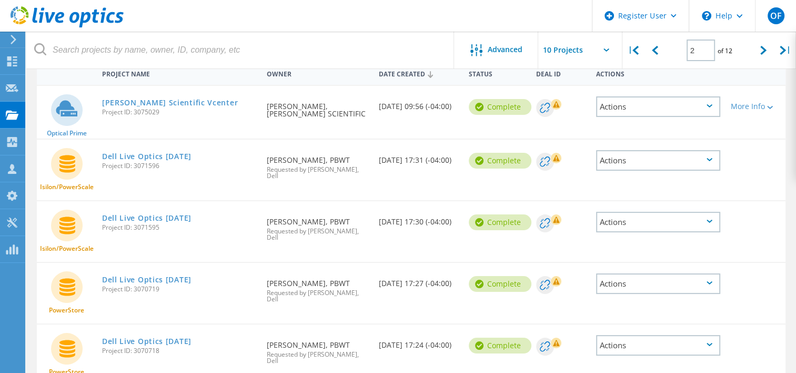
click at [707, 159] on icon at bounding box center [710, 159] width 6 height 3
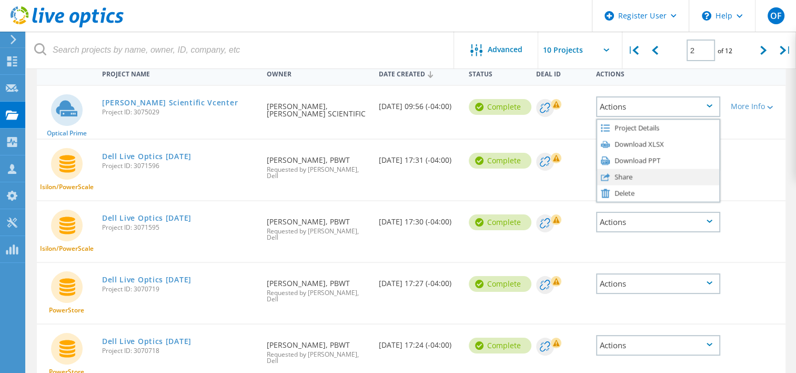
click at [636, 174] on div "Share" at bounding box center [658, 176] width 122 height 16
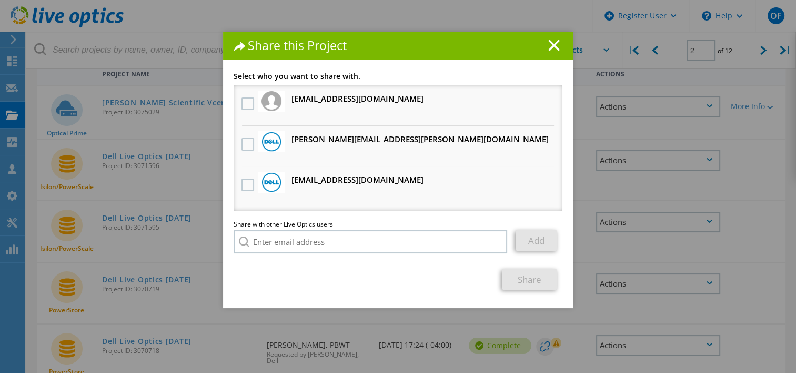
scroll to position [115, 0]
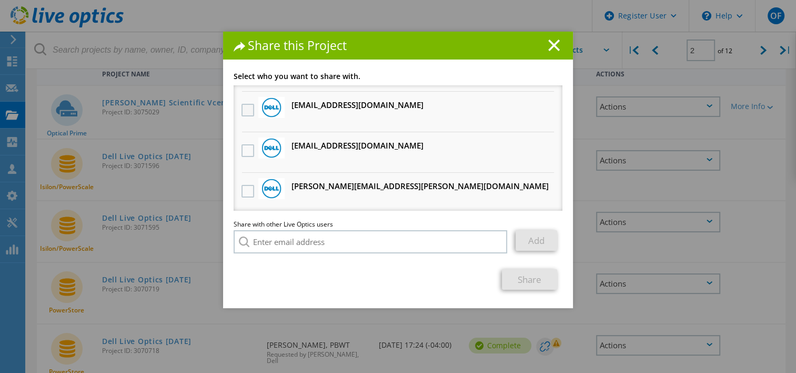
click at [242, 104] on label at bounding box center [249, 110] width 15 height 13
click at [0, 0] on input "checkbox" at bounding box center [0, 0] width 0 height 0
click at [511, 279] on link "Share" at bounding box center [529, 279] width 55 height 21
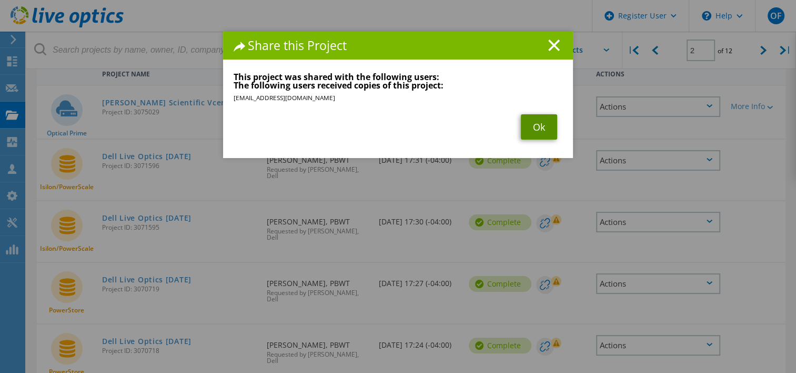
click at [531, 126] on link "Ok" at bounding box center [539, 126] width 36 height 25
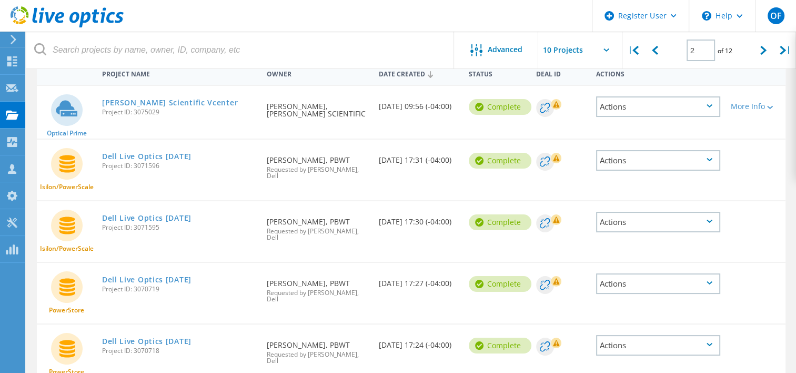
click at [661, 217] on div "Actions" at bounding box center [658, 222] width 124 height 21
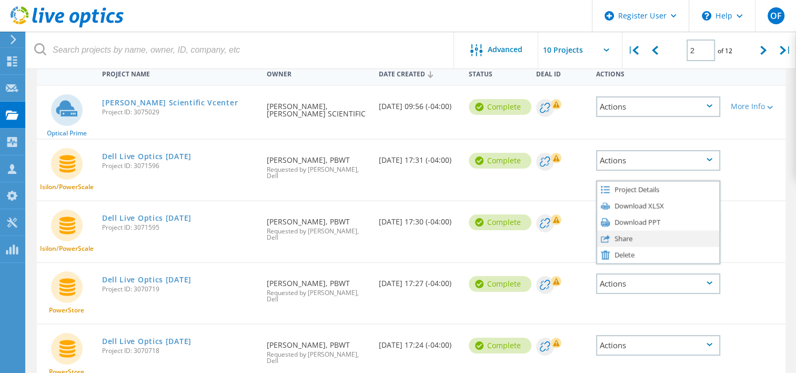
click at [638, 230] on div "Share" at bounding box center [658, 238] width 122 height 16
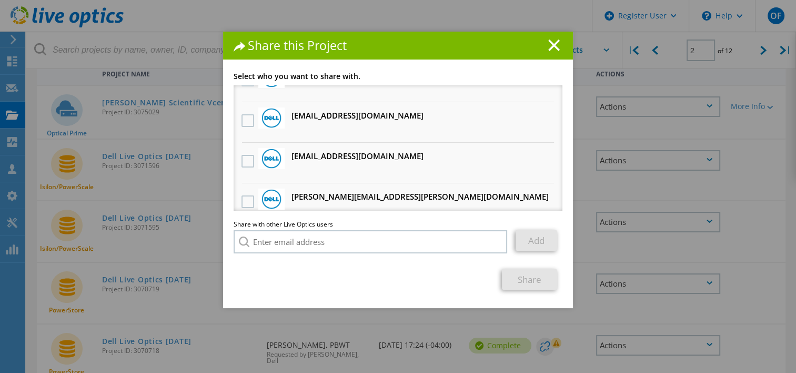
scroll to position [105, 0]
click at [243, 116] on label at bounding box center [249, 120] width 15 height 13
click at [0, 0] on input "checkbox" at bounding box center [0, 0] width 0 height 0
click at [514, 274] on link "Share" at bounding box center [529, 279] width 55 height 21
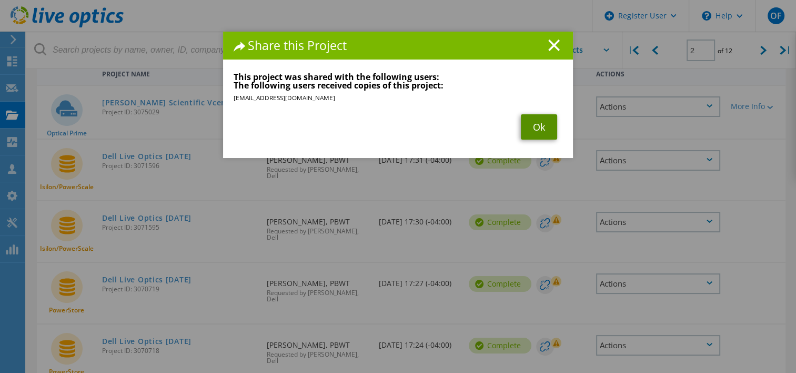
click at [530, 117] on link "Ok" at bounding box center [539, 126] width 36 height 25
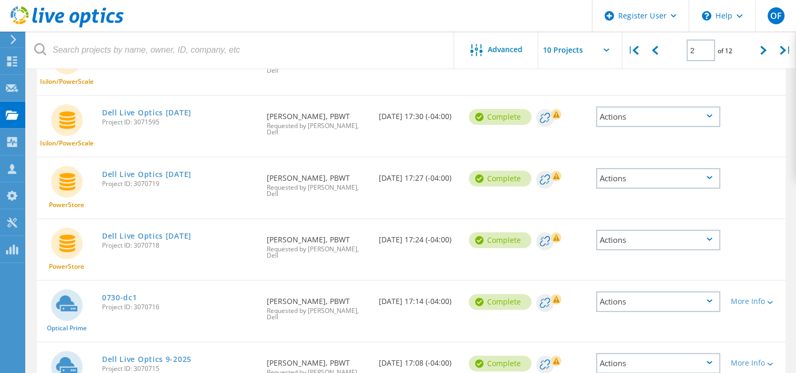
scroll to position [266, 0]
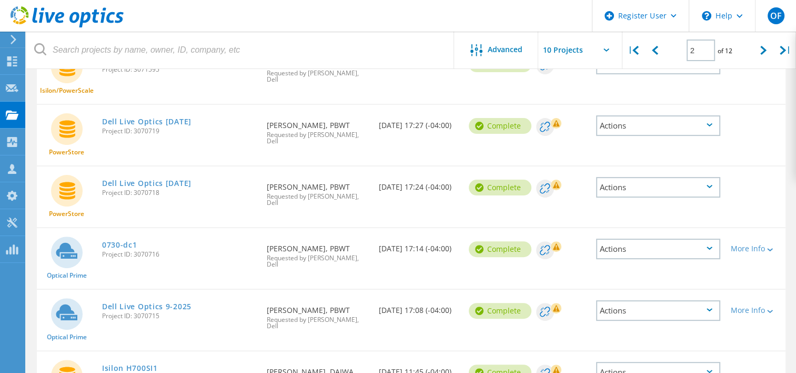
click at [634, 115] on div "Actions" at bounding box center [658, 125] width 124 height 21
click at [621, 117] on div "Share" at bounding box center [658, 125] width 122 height 16
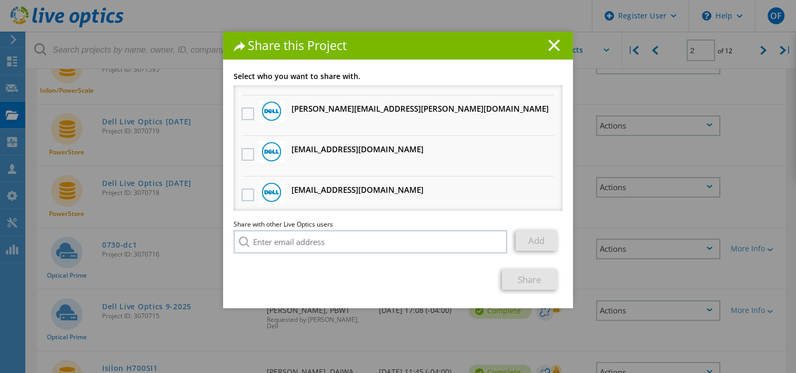
scroll to position [105, 0]
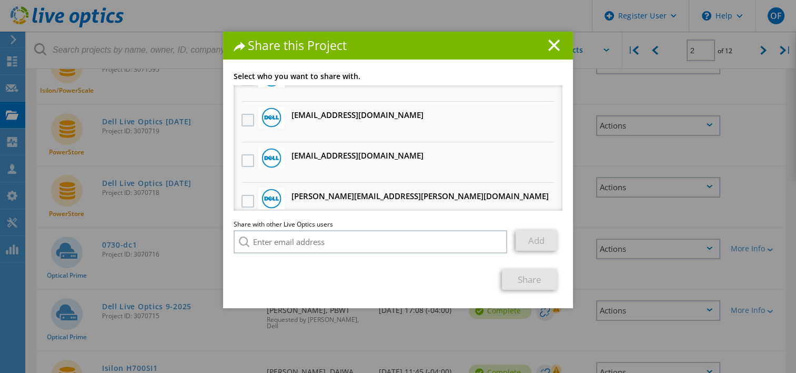
click at [242, 120] on label at bounding box center [249, 120] width 15 height 13
click at [0, 0] on input "checkbox" at bounding box center [0, 0] width 0 height 0
click at [511, 276] on link "Share" at bounding box center [529, 279] width 55 height 21
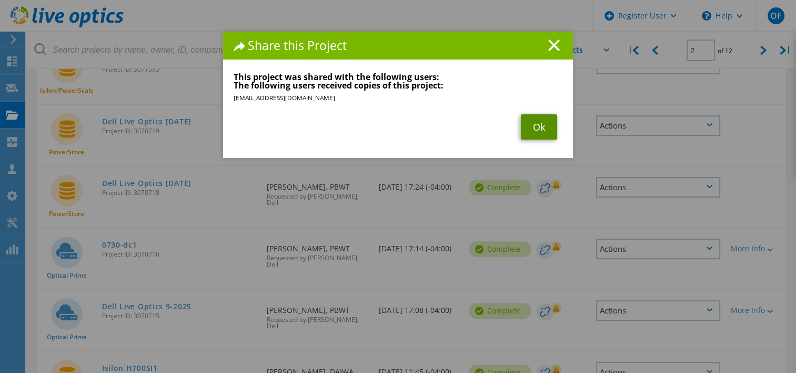
click at [534, 126] on link "Ok" at bounding box center [539, 126] width 36 height 25
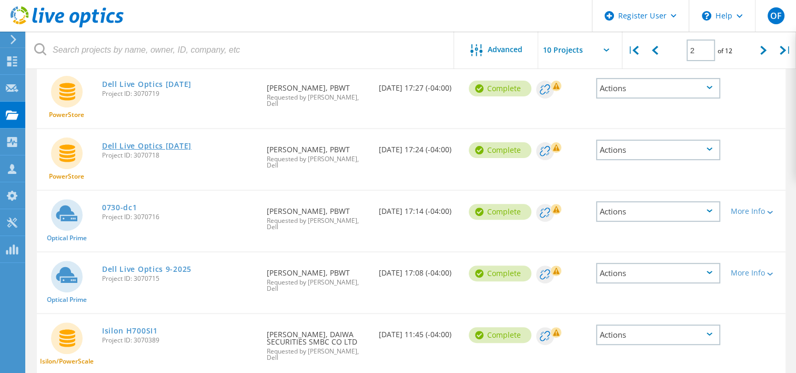
scroll to position [319, 0]
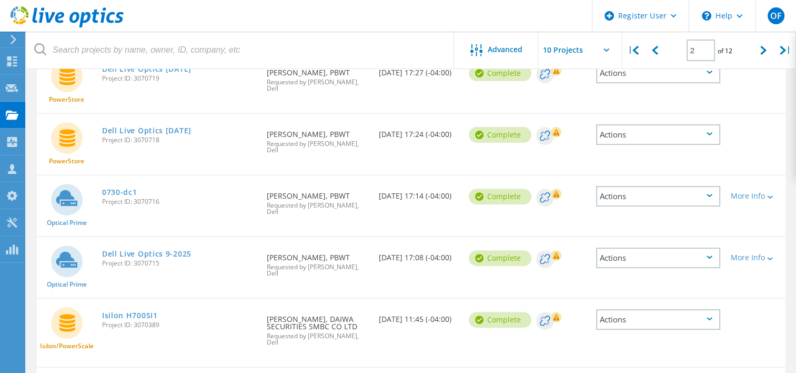
click at [649, 124] on div "Actions" at bounding box center [658, 134] width 124 height 21
click at [642, 126] on div "Share" at bounding box center [658, 134] width 122 height 16
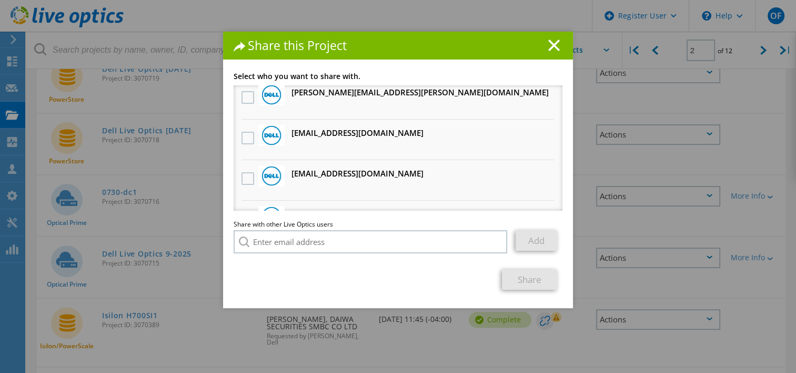
scroll to position [115, 0]
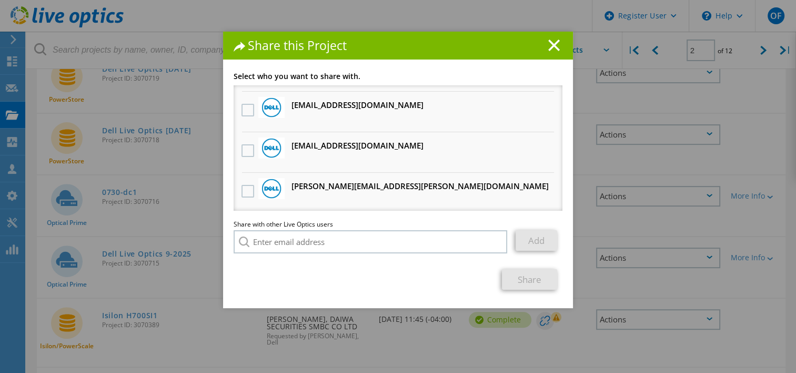
click at [239, 107] on div at bounding box center [248, 110] width 18 height 22
click at [244, 104] on label at bounding box center [249, 110] width 15 height 13
click at [0, 0] on input "checkbox" at bounding box center [0, 0] width 0 height 0
click at [534, 283] on link "Share" at bounding box center [529, 279] width 55 height 21
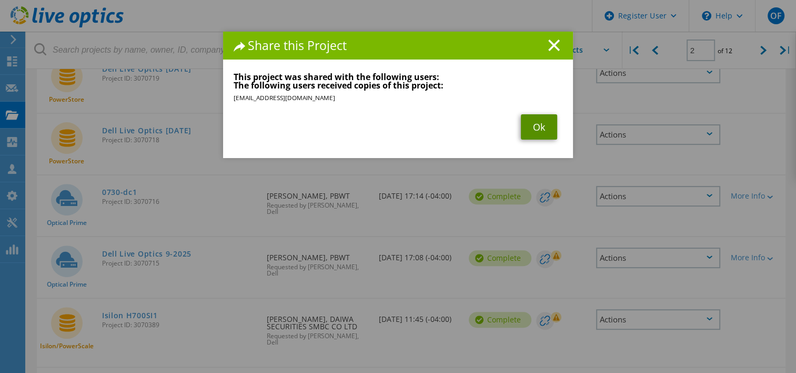
click at [540, 129] on link "Ok" at bounding box center [539, 126] width 36 height 25
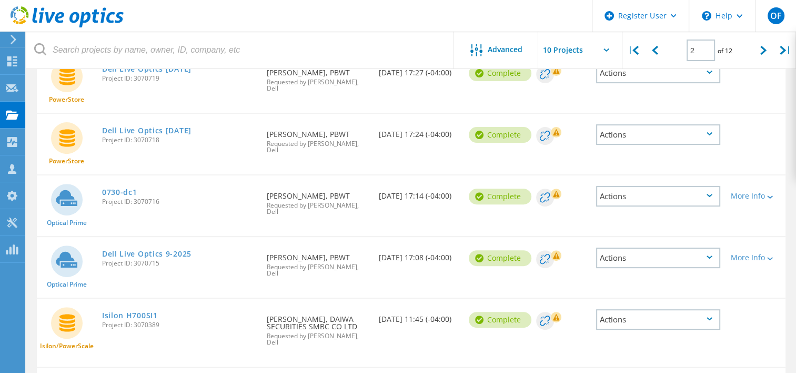
click at [668, 186] on div "Actions" at bounding box center [658, 196] width 124 height 21
click at [635, 196] on div "Share" at bounding box center [658, 204] width 122 height 16
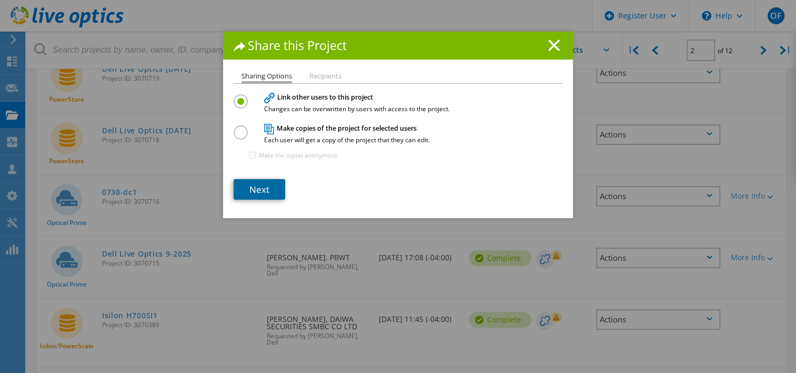
click at [266, 187] on link "Next" at bounding box center [260, 189] width 52 height 21
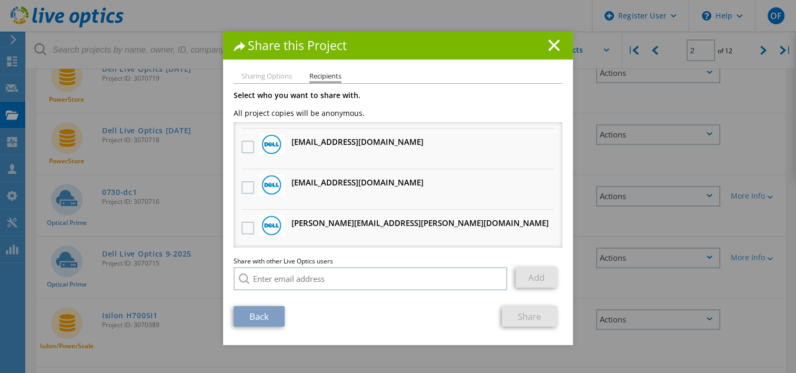
click at [294, 141] on h3 "[EMAIL_ADDRESS][DOMAIN_NAME] Will receive an anonymous copy" at bounding box center [358, 141] width 132 height 13
click at [248, 145] on label at bounding box center [249, 147] width 15 height 13
click at [0, 0] on input "checkbox" at bounding box center [0, 0] width 0 height 0
click at [537, 318] on link "Share" at bounding box center [529, 316] width 55 height 21
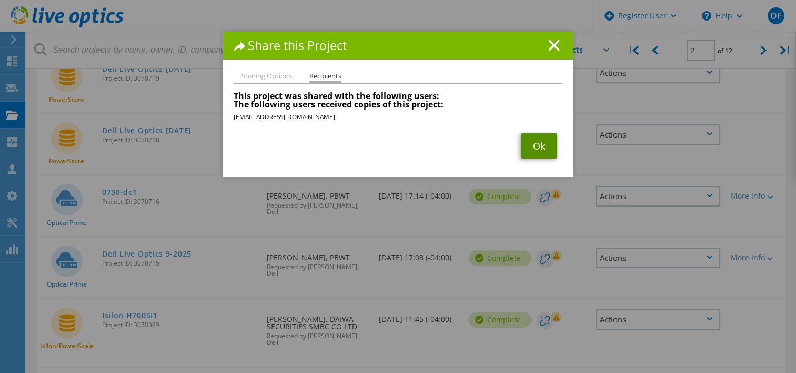
click at [539, 145] on link "Ok" at bounding box center [539, 145] width 36 height 25
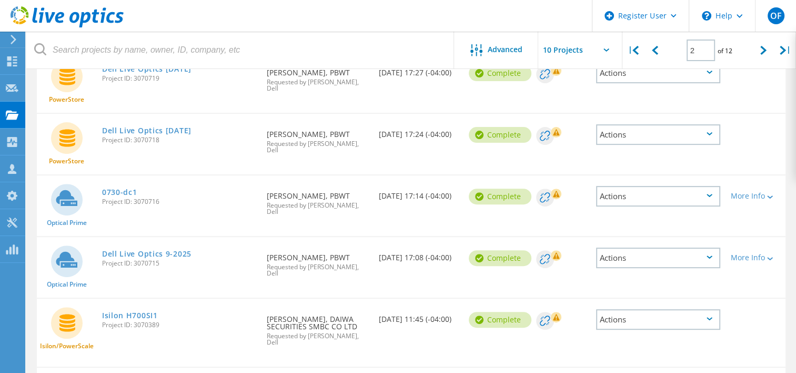
click at [657, 247] on div "Actions" at bounding box center [658, 257] width 124 height 21
click at [636, 258] on div "Share" at bounding box center [658, 266] width 122 height 16
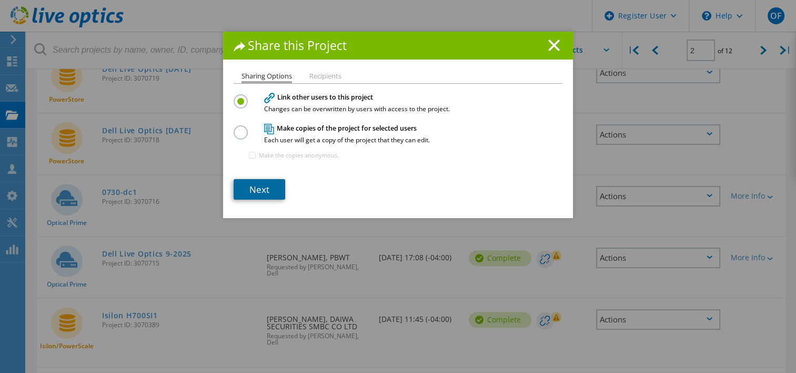
click at [244, 183] on link "Next" at bounding box center [260, 189] width 52 height 21
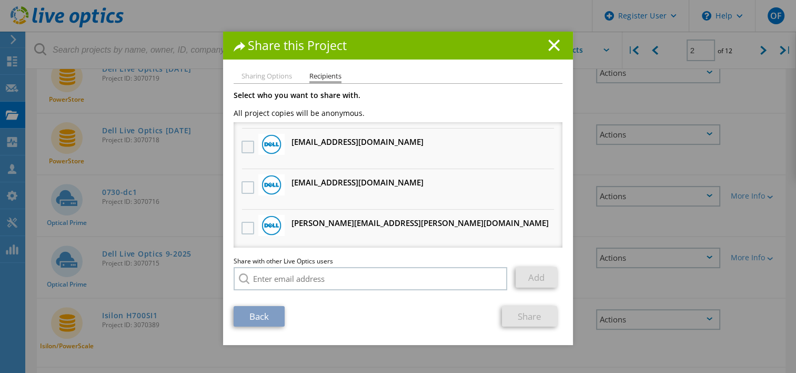
click at [242, 147] on label at bounding box center [249, 147] width 15 height 13
click at [0, 0] on input "checkbox" at bounding box center [0, 0] width 0 height 0
click at [516, 308] on link "Share" at bounding box center [529, 316] width 55 height 21
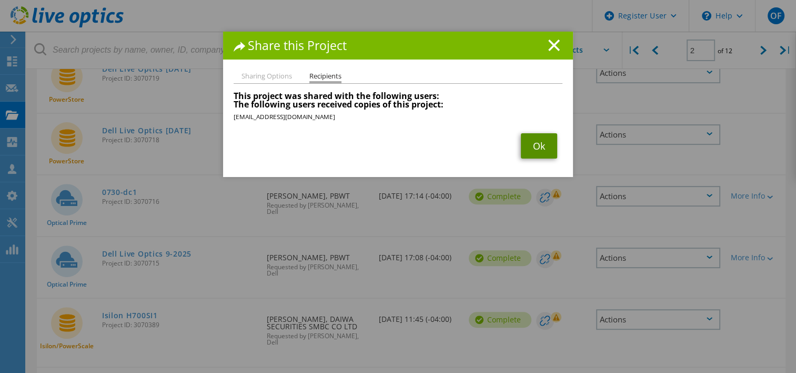
click at [529, 138] on link "Ok" at bounding box center [539, 145] width 36 height 25
